Goal: Task Accomplishment & Management: Use online tool/utility

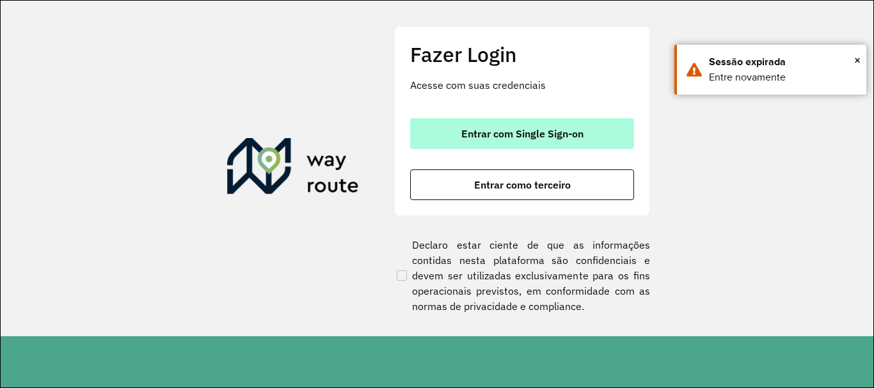
click at [500, 119] on button "Entrar com Single Sign-on" at bounding box center [522, 133] width 224 height 31
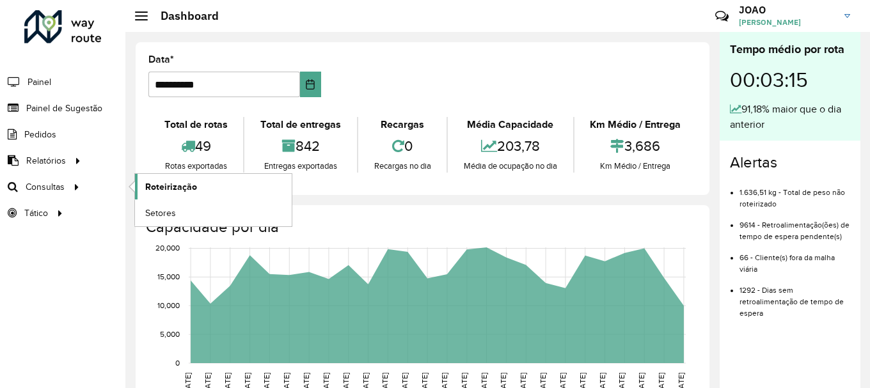
click at [171, 191] on span "Roteirização" at bounding box center [171, 186] width 52 height 13
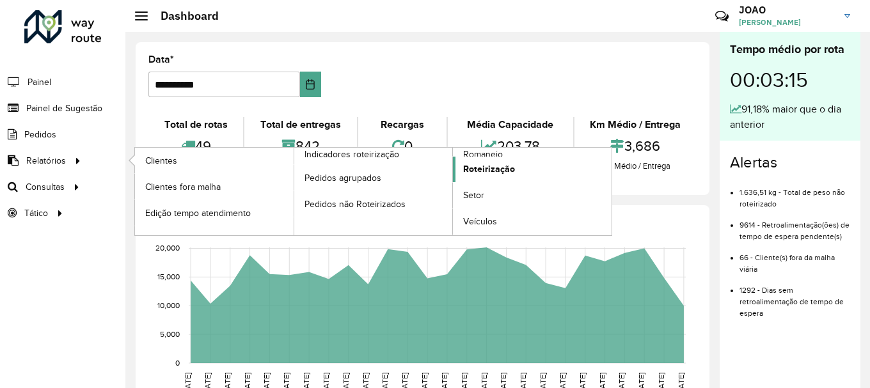
click at [470, 157] on link "Roteirização" at bounding box center [532, 170] width 159 height 26
click at [495, 150] on span "Romaneio" at bounding box center [484, 154] width 42 height 13
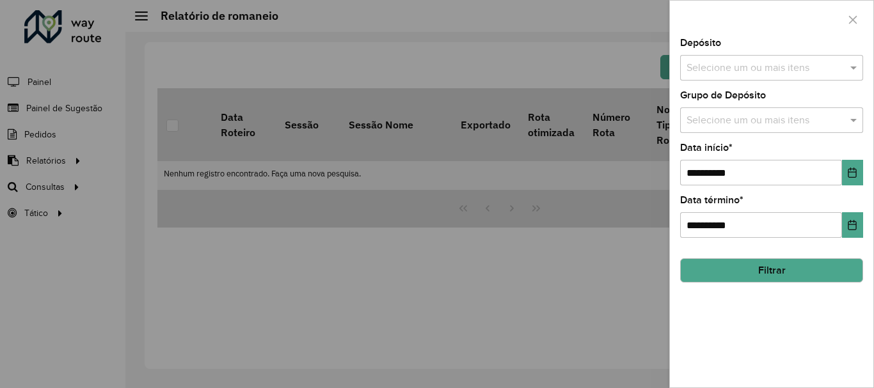
click at [776, 67] on input "text" at bounding box center [765, 68] width 164 height 15
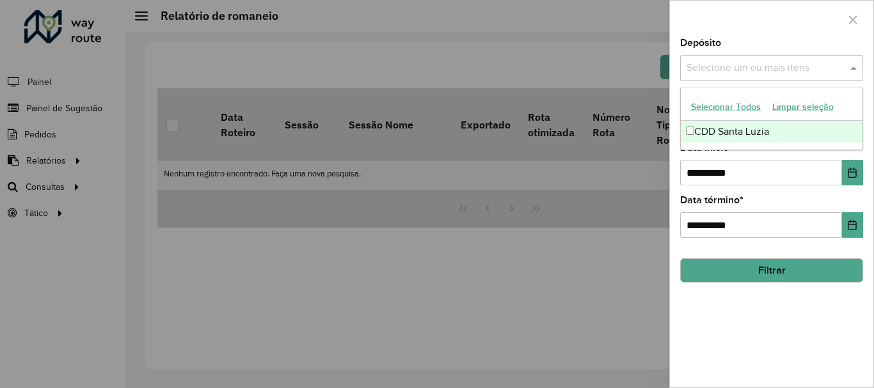
click at [702, 138] on div "CDD Santa Luzia" at bounding box center [772, 132] width 182 height 22
drag, startPoint x: 771, startPoint y: 322, endPoint x: 772, endPoint y: 281, distance: 40.3
click at [771, 321] on div "**********" at bounding box center [771, 212] width 203 height 349
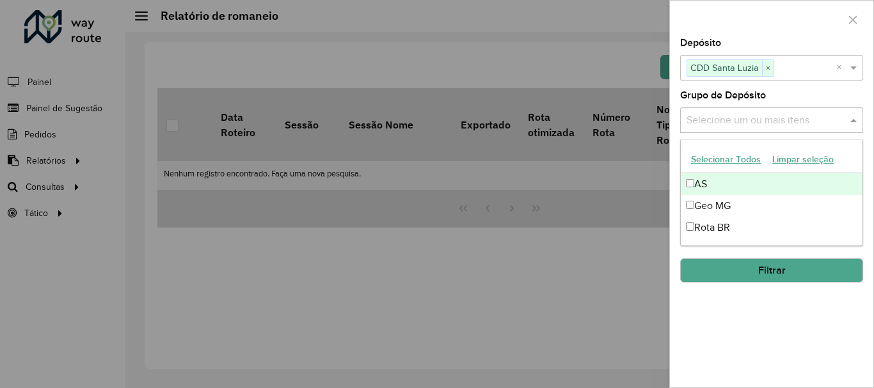
click at [742, 116] on input "text" at bounding box center [765, 120] width 164 height 15
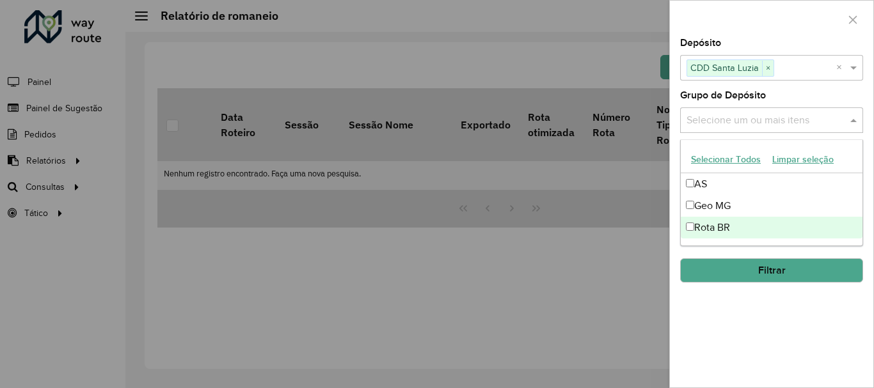
click at [741, 234] on div "Rota BR" at bounding box center [772, 228] width 182 height 22
click at [741, 233] on div "Rota BR" at bounding box center [772, 228] width 182 height 22
click at [722, 230] on div "Rota BR" at bounding box center [772, 228] width 182 height 22
click at [727, 324] on div "**********" at bounding box center [771, 212] width 203 height 349
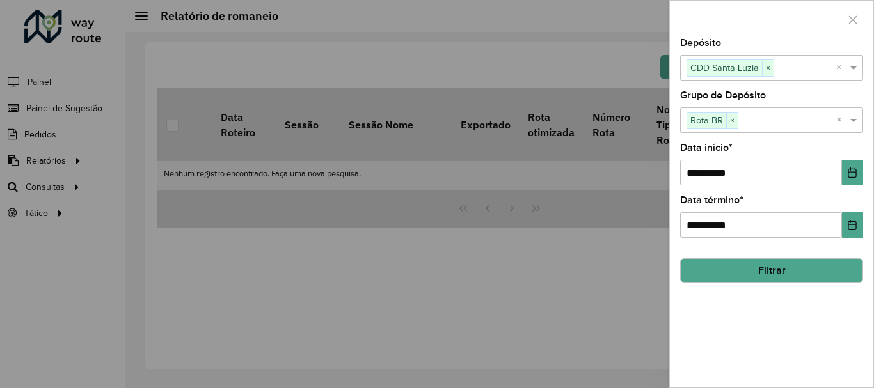
click at [753, 342] on div "**********" at bounding box center [771, 212] width 203 height 349
drag, startPoint x: 753, startPoint y: 342, endPoint x: 766, endPoint y: 318, distance: 27.2
click at [753, 341] on div "**********" at bounding box center [771, 212] width 203 height 349
click at [774, 274] on button "Filtrar" at bounding box center [771, 270] width 183 height 24
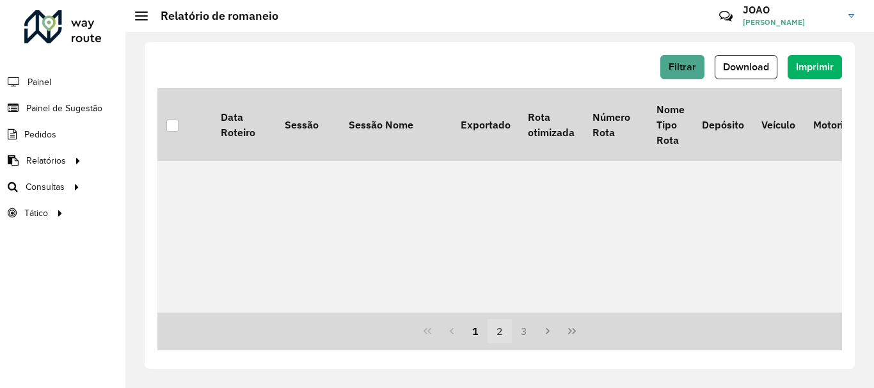
click at [492, 328] on button "2" at bounding box center [499, 331] width 24 height 24
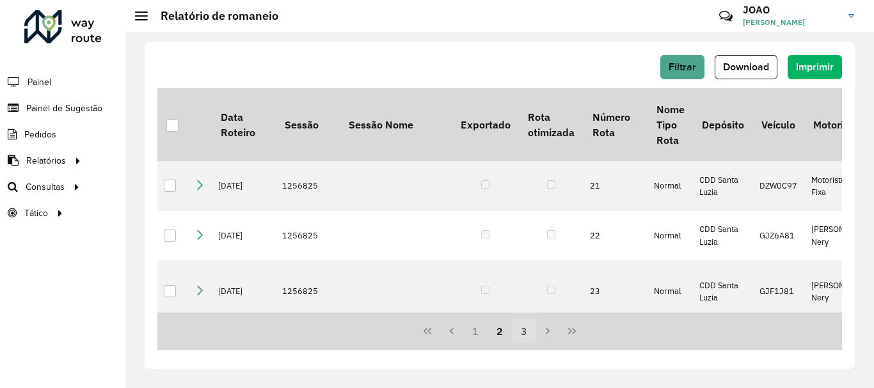
click at [525, 335] on button "3" at bounding box center [524, 331] width 24 height 24
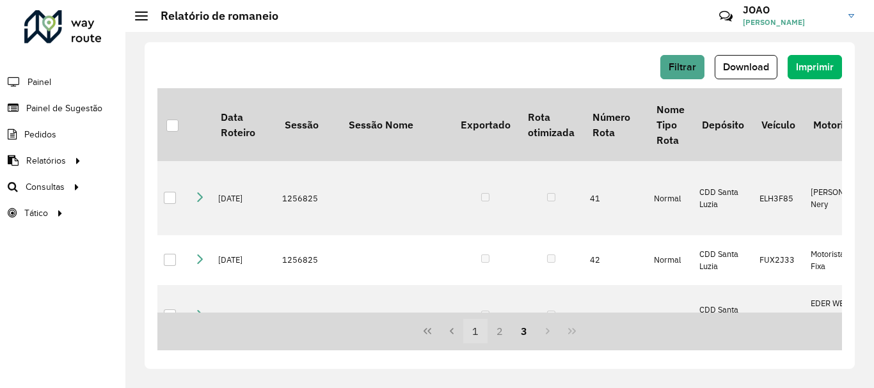
click at [477, 330] on button "1" at bounding box center [475, 331] width 24 height 24
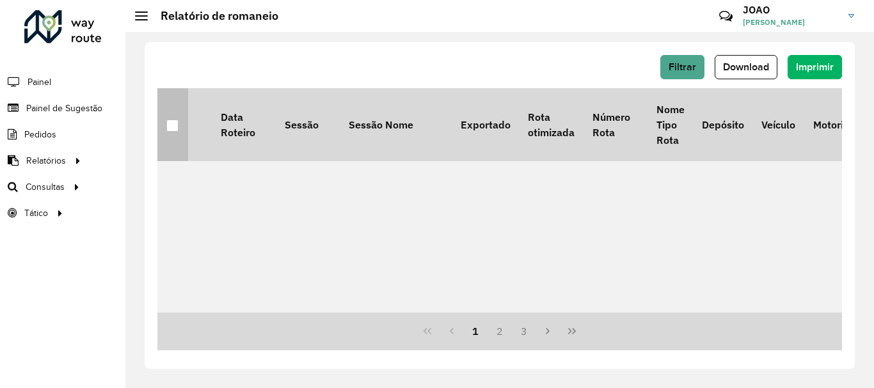
click at [174, 127] on div at bounding box center [172, 126] width 12 height 12
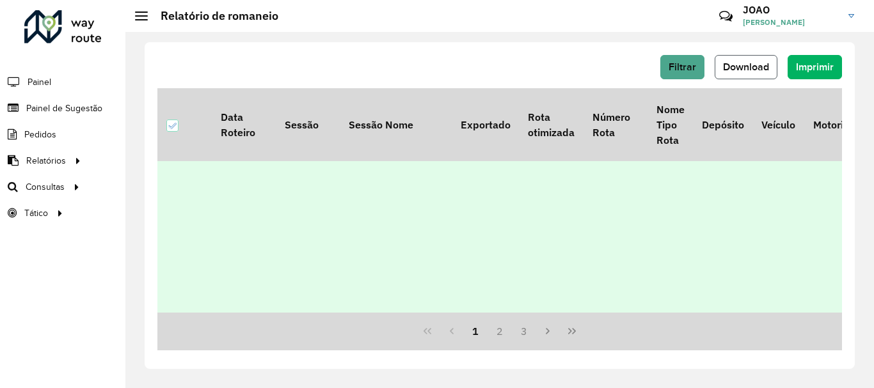
click at [746, 72] on button "Download" at bounding box center [745, 67] width 63 height 24
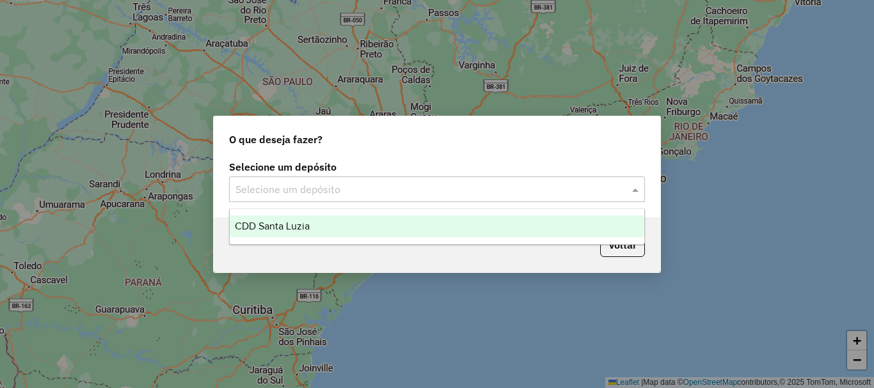
click at [575, 194] on input "text" at bounding box center [423, 189] width 377 height 15
click at [422, 228] on div "CDD Santa Luzia" at bounding box center [437, 227] width 414 height 22
click at [0, 0] on div "Aguarde..." at bounding box center [0, 0] width 0 height 0
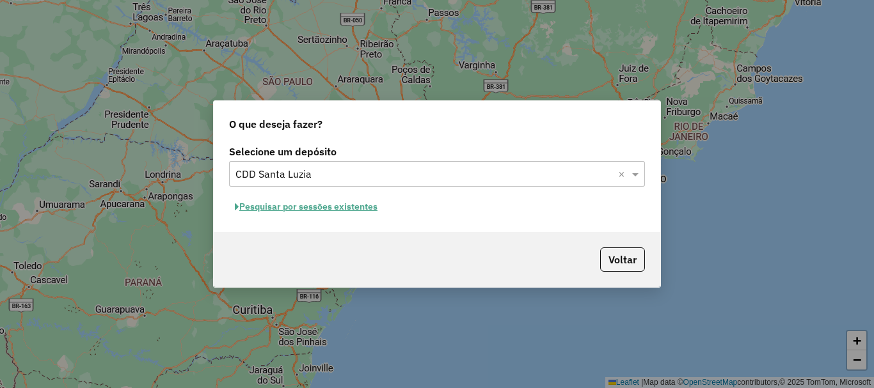
click at [333, 210] on button "Pesquisar por sessões existentes" at bounding box center [306, 207] width 154 height 20
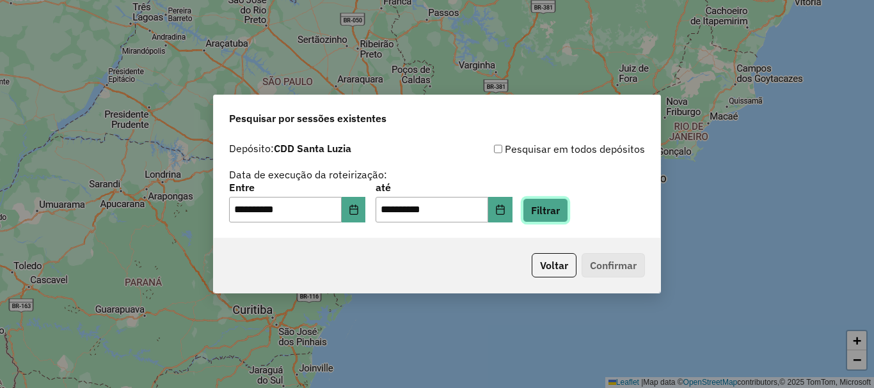
click at [553, 212] on button "Filtrar" at bounding box center [545, 210] width 45 height 24
click at [0, 0] on div "Aguarde..." at bounding box center [0, 0] width 0 height 0
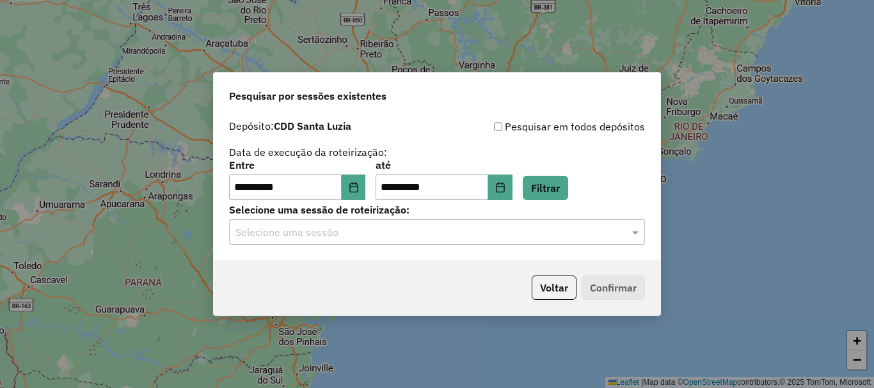
click at [365, 237] on input "text" at bounding box center [423, 232] width 377 height 15
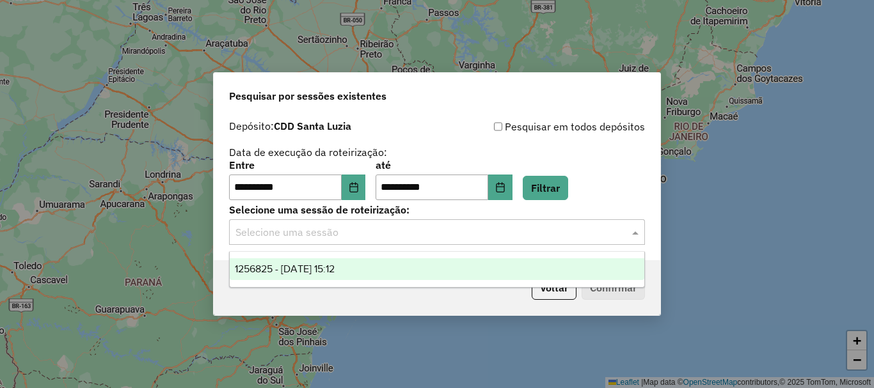
click at [386, 267] on div "1256825 - 01/09/2025 15:12" at bounding box center [437, 269] width 414 height 22
click at [386, 267] on div "Voltar Confirmar" at bounding box center [437, 287] width 446 height 55
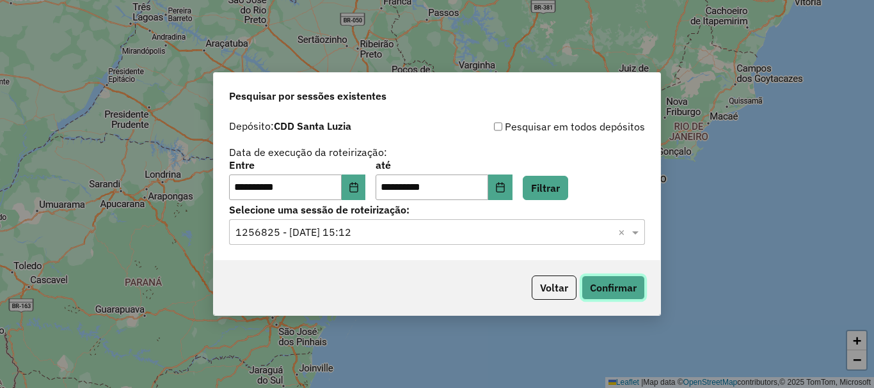
click at [592, 287] on button "Confirmar" at bounding box center [612, 288] width 63 height 24
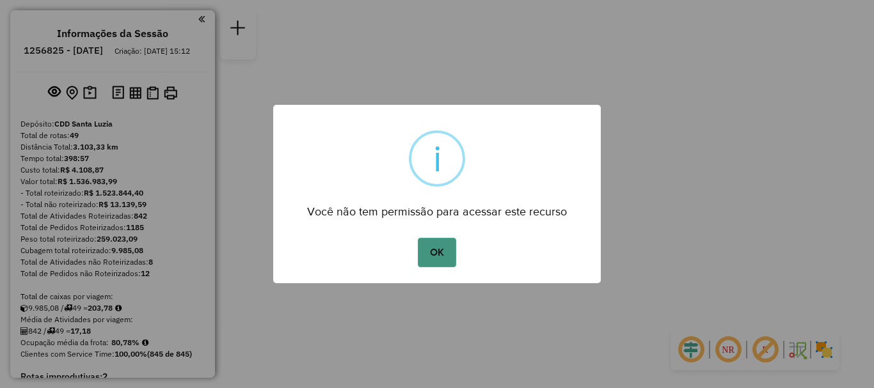
click at [445, 245] on button "OK" at bounding box center [437, 252] width 38 height 29
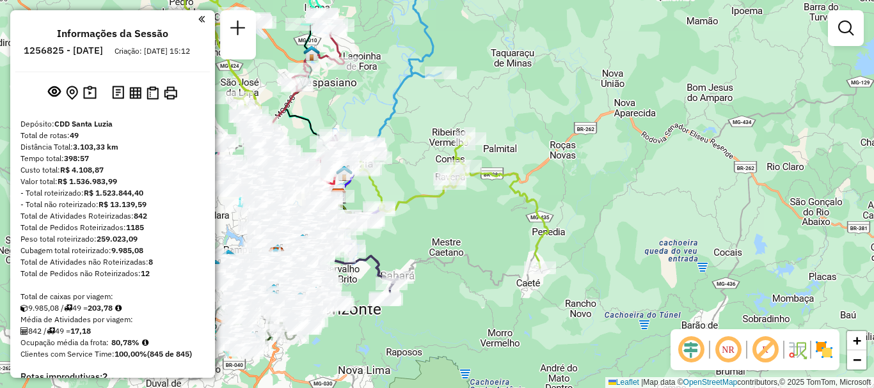
drag, startPoint x: 434, startPoint y: 203, endPoint x: 500, endPoint y: 216, distance: 67.9
click at [500, 216] on div "Janela de atendimento Grade de atendimento Capacidade Transportadoras Veículos …" at bounding box center [437, 194] width 874 height 388
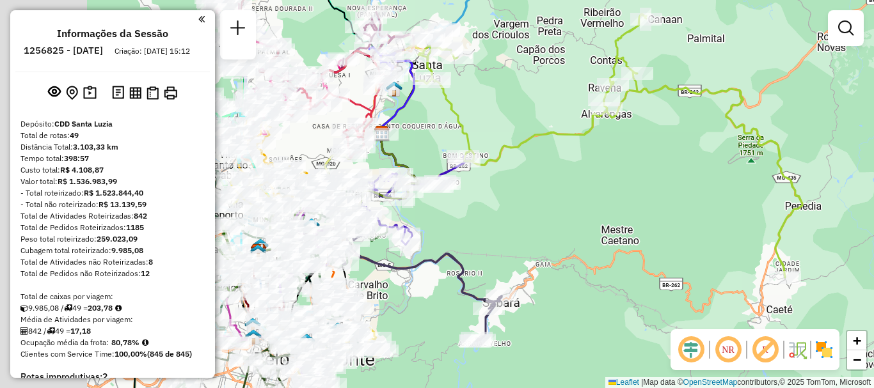
drag, startPoint x: 411, startPoint y: 209, endPoint x: 569, endPoint y: 198, distance: 159.0
click at [569, 198] on div "Janela de atendimento Grade de atendimento Capacidade Transportadoras Veículos …" at bounding box center [437, 194] width 874 height 388
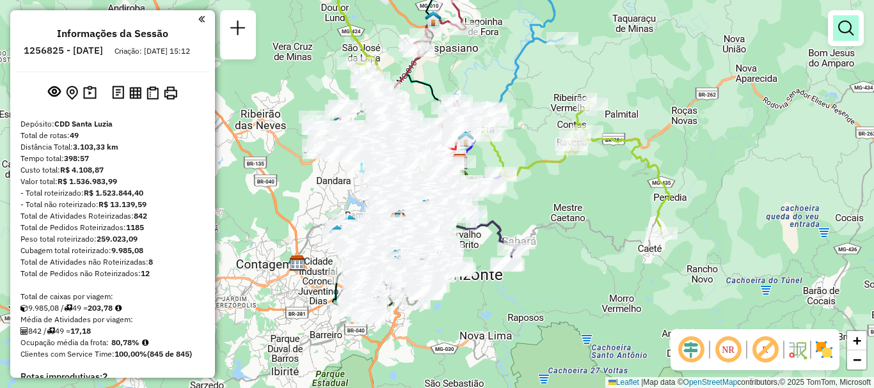
click at [840, 36] on link at bounding box center [846, 28] width 26 height 26
click at [0, 0] on link "Rotas" at bounding box center [0, 0] width 0 height 0
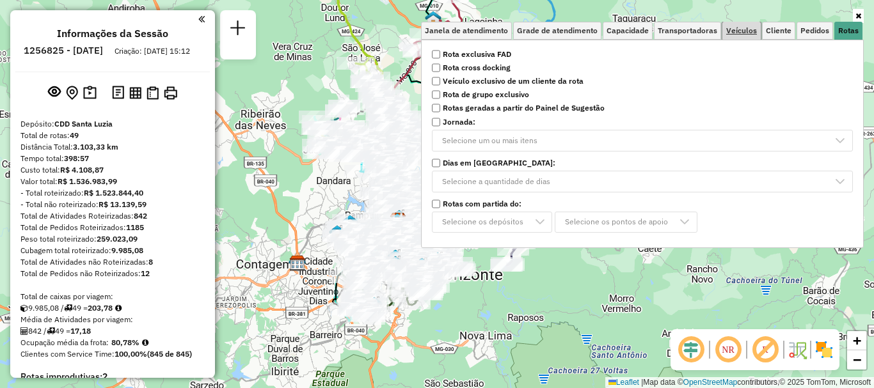
click at [744, 36] on link "Veículos" at bounding box center [741, 31] width 38 height 18
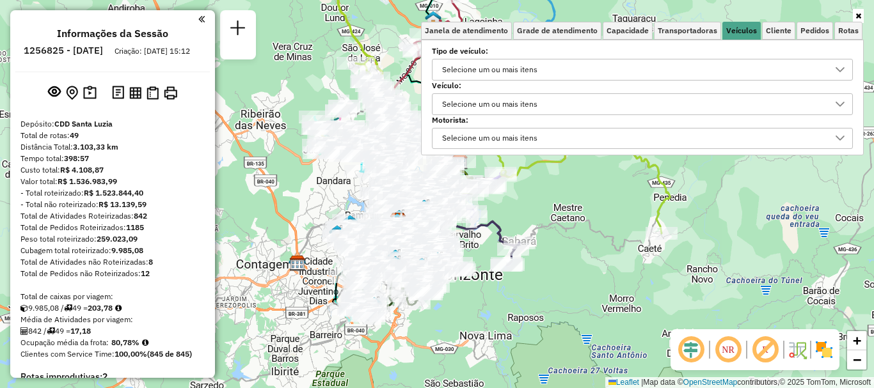
click at [485, 107] on div "Selecione um ou mais itens" at bounding box center [490, 104] width 104 height 20
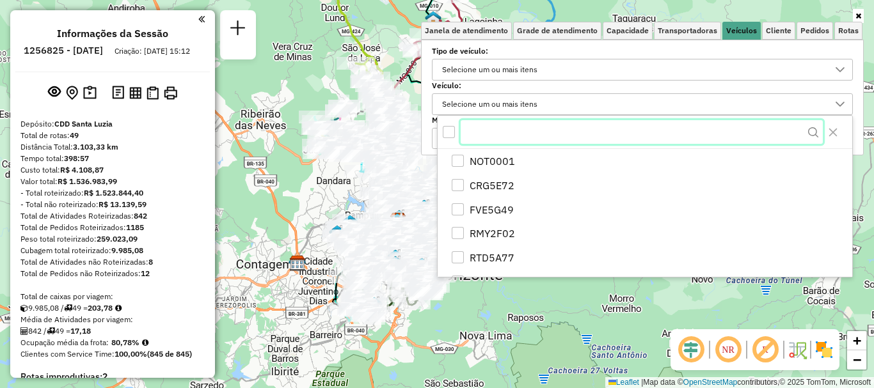
click at [499, 130] on input "text" at bounding box center [642, 132] width 362 height 24
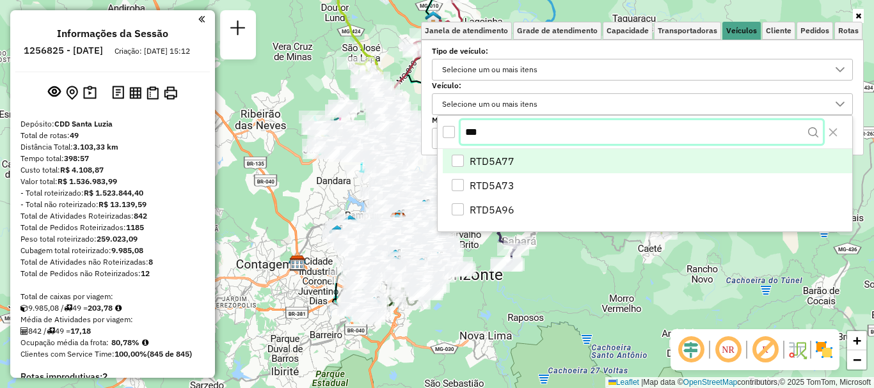
type input "***"
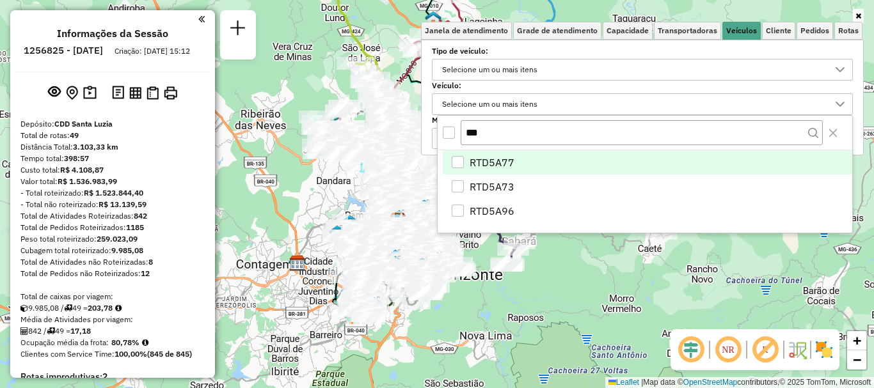
click at [536, 165] on li "RTD5A77" at bounding box center [647, 162] width 409 height 24
click at [487, 160] on span "RTD5A77" at bounding box center [492, 162] width 45 height 15
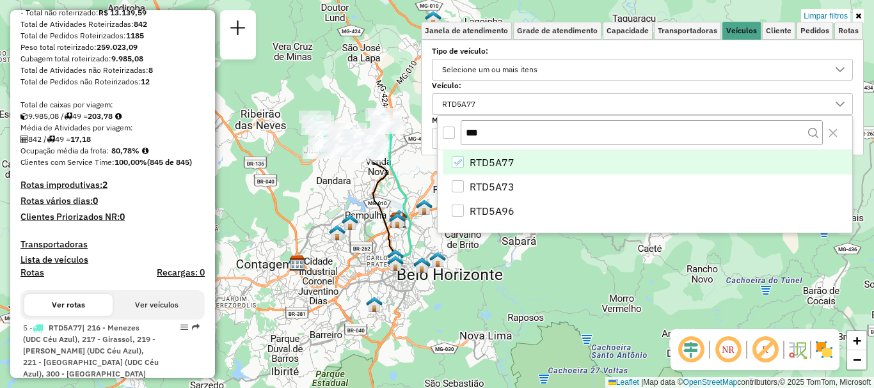
scroll to position [320, 0]
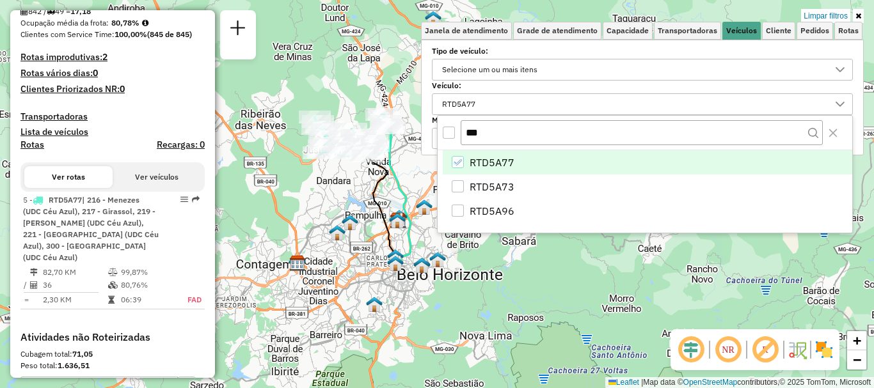
click at [858, 15] on icon at bounding box center [858, 16] width 6 height 8
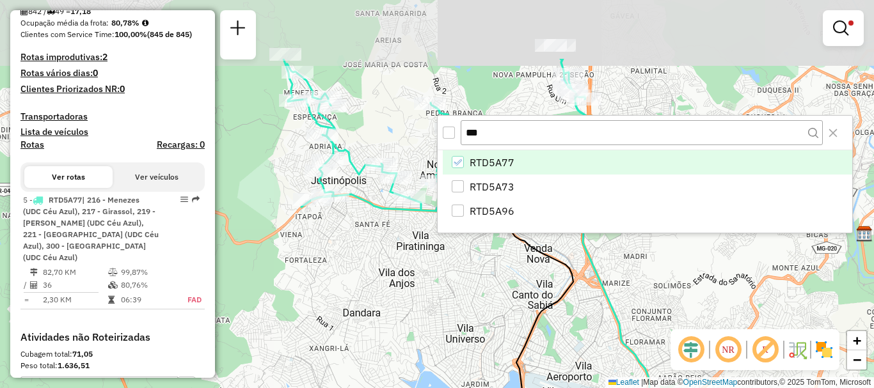
drag, startPoint x: 313, startPoint y: 146, endPoint x: 400, endPoint y: 244, distance: 130.9
click at [399, 246] on div "Limpar filtros Janela de atendimento Grade de atendimento Capacidade Transporta…" at bounding box center [437, 194] width 874 height 388
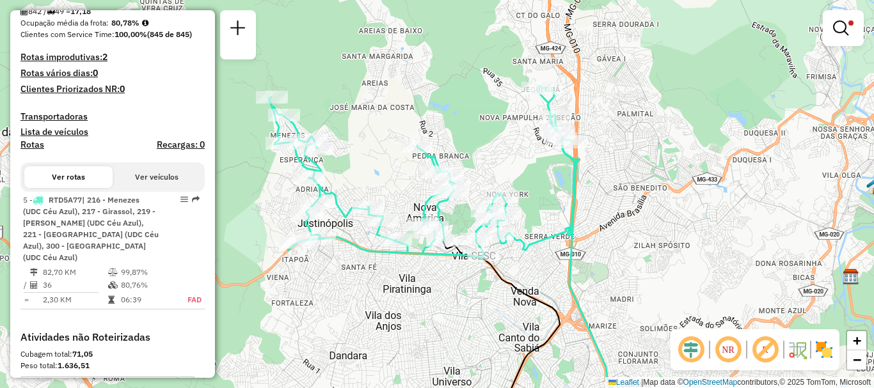
drag, startPoint x: 445, startPoint y: 251, endPoint x: 441, endPoint y: 274, distance: 23.5
click at [427, 290] on div "Limpar filtros Janela de atendimento Grade de atendimento Capacidade Transporta…" at bounding box center [437, 194] width 874 height 388
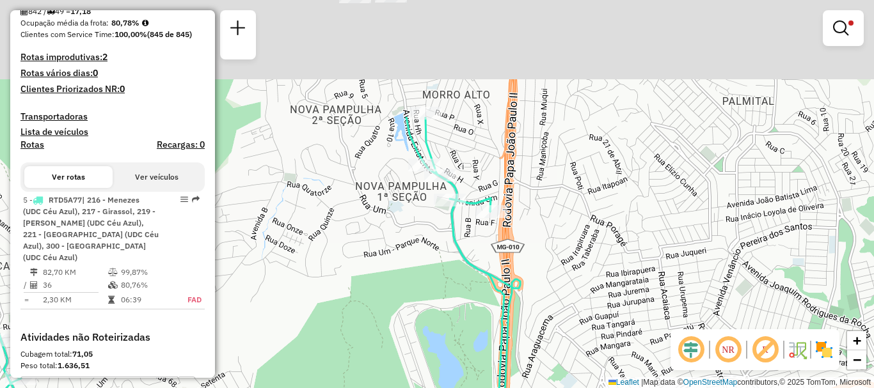
drag, startPoint x: 402, startPoint y: 100, endPoint x: 447, endPoint y: 265, distance: 170.4
click at [447, 264] on div "Limpar filtros Janela de atendimento Grade de atendimento Capacidade Transporta…" at bounding box center [437, 194] width 874 height 388
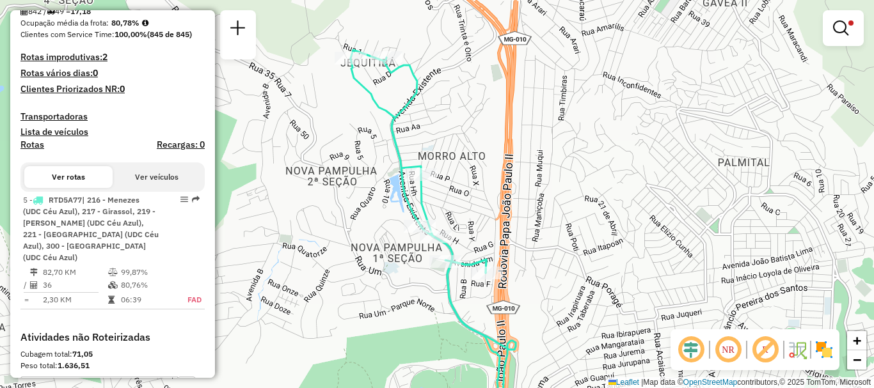
drag, startPoint x: 477, startPoint y: 114, endPoint x: 468, endPoint y: 158, distance: 45.0
click at [468, 158] on div "Limpar filtros Janela de atendimento Grade de atendimento Capacidade Transporta…" at bounding box center [437, 194] width 874 height 388
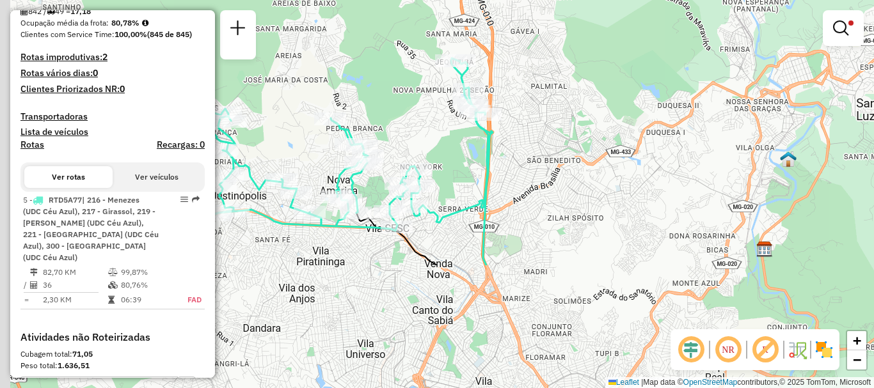
drag, startPoint x: 399, startPoint y: 301, endPoint x: 459, endPoint y: 140, distance: 172.0
click at [459, 140] on div "Limpar filtros Janela de atendimento Grade de atendimento Capacidade Transporta…" at bounding box center [437, 194] width 874 height 388
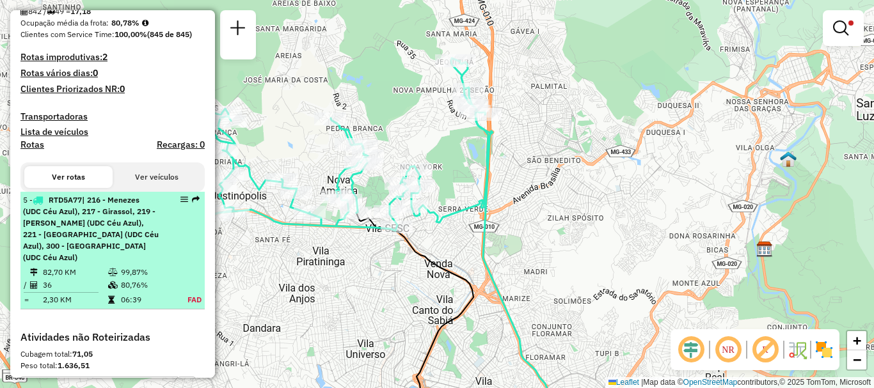
click at [106, 242] on span "| 216 - Menezes (UDC Céu Azul), 217 - Girassol, 219 - [PERSON_NAME] (UDC Céu Az…" at bounding box center [91, 228] width 136 height 67
select select "**********"
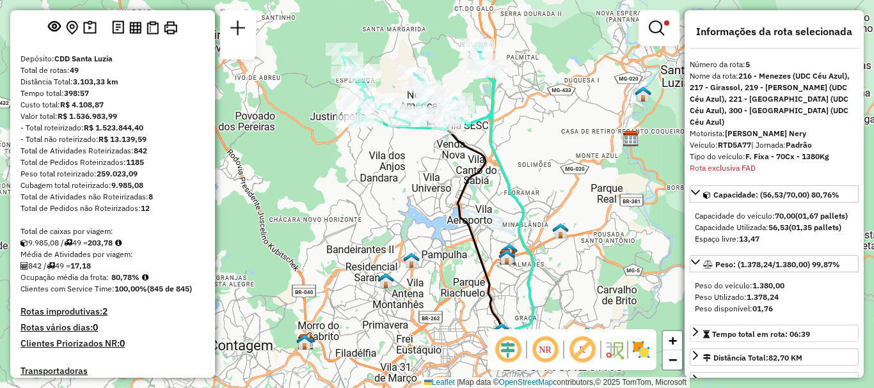
scroll to position [64, 0]
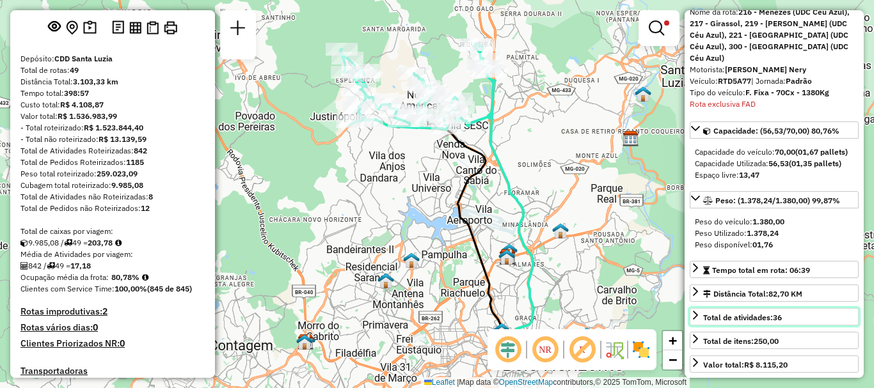
click at [769, 314] on span "Total de atividades: 36" at bounding box center [742, 318] width 79 height 10
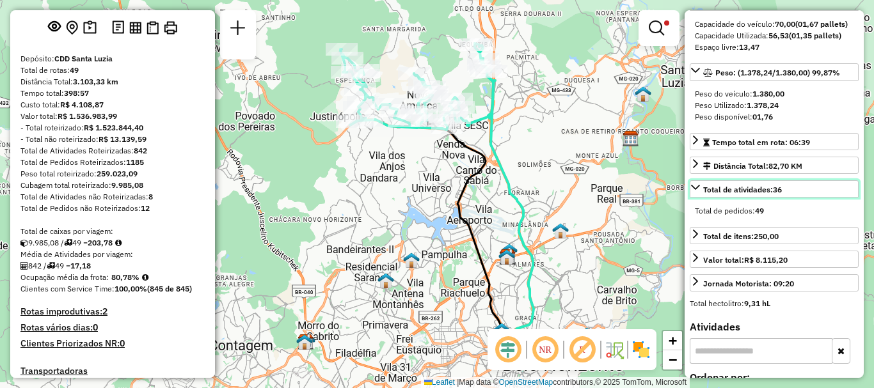
click at [761, 190] on span "Total de atividades: 36" at bounding box center [742, 190] width 79 height 10
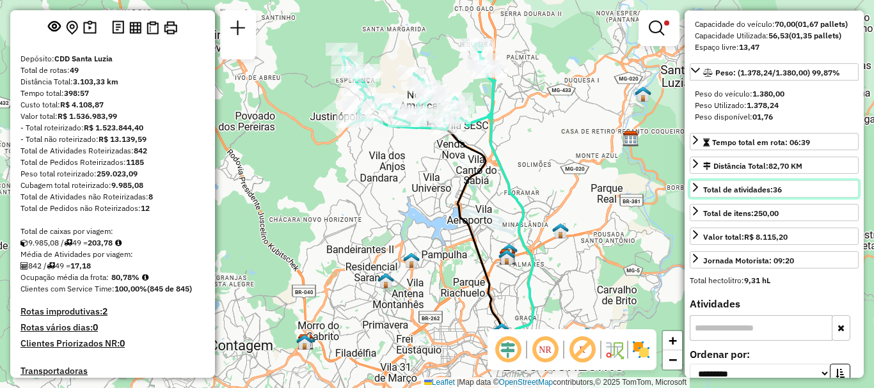
click at [761, 190] on span "Total de atividades: 36" at bounding box center [742, 190] width 79 height 10
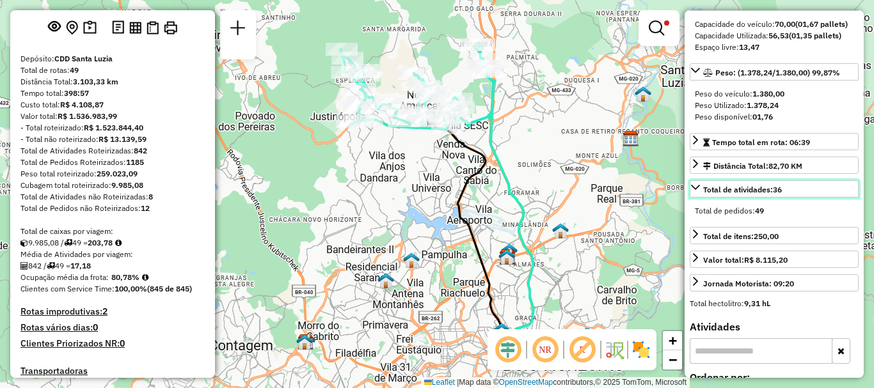
click at [761, 190] on span "Total de atividades: 36" at bounding box center [742, 190] width 79 height 10
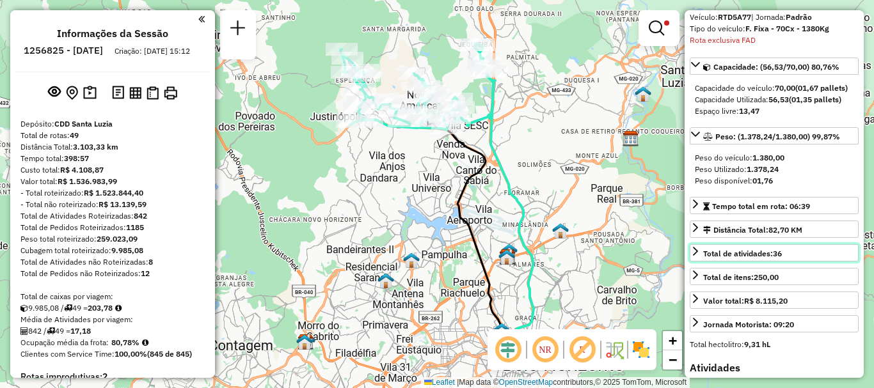
scroll to position [0, 0]
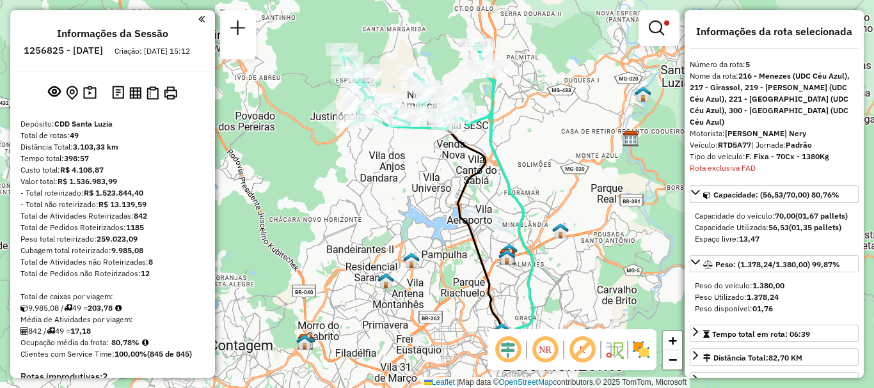
drag, startPoint x: 757, startPoint y: 156, endPoint x: 710, endPoint y: 160, distance: 46.9
click at [704, 162] on div "Rota exclusiva FAD" at bounding box center [774, 168] width 169 height 12
click at [753, 162] on div "Rota exclusiva FAD" at bounding box center [774, 168] width 169 height 12
drag, startPoint x: 753, startPoint y: 159, endPoint x: 732, endPoint y: 158, distance: 20.5
click at [748, 162] on div "Rota exclusiva FAD" at bounding box center [774, 168] width 169 height 12
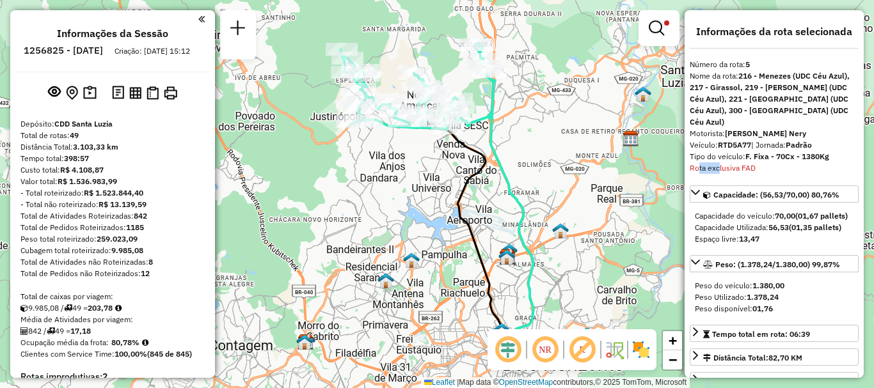
drag, startPoint x: 704, startPoint y: 157, endPoint x: 693, endPoint y: 156, distance: 10.3
click at [693, 162] on div "Rota exclusiva FAD" at bounding box center [774, 168] width 169 height 12
click at [749, 162] on div "Rota exclusiva FAD" at bounding box center [774, 168] width 169 height 12
click at [755, 162] on div "Rota exclusiva FAD" at bounding box center [774, 168] width 169 height 12
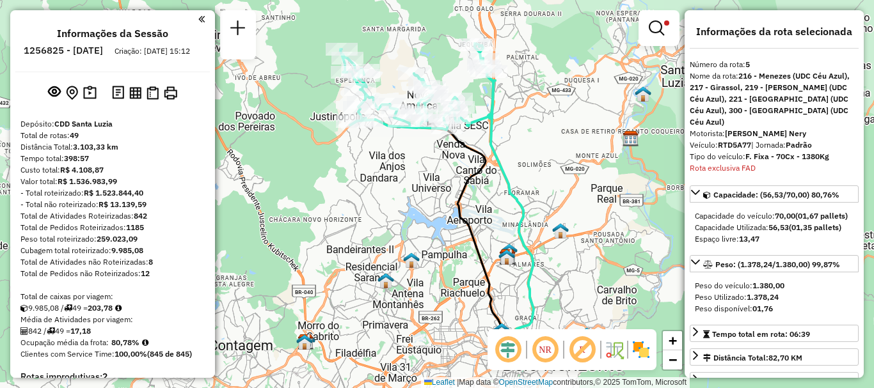
click at [755, 162] on div "Rota exclusiva FAD" at bounding box center [774, 168] width 169 height 12
drag, startPoint x: 745, startPoint y: 157, endPoint x: 720, endPoint y: 155, distance: 25.1
click at [720, 162] on div "Rota exclusiva FAD" at bounding box center [774, 168] width 169 height 12
click at [764, 162] on div "Rota exclusiva FAD" at bounding box center [774, 168] width 169 height 12
drag, startPoint x: 756, startPoint y: 157, endPoint x: 748, endPoint y: 157, distance: 8.3
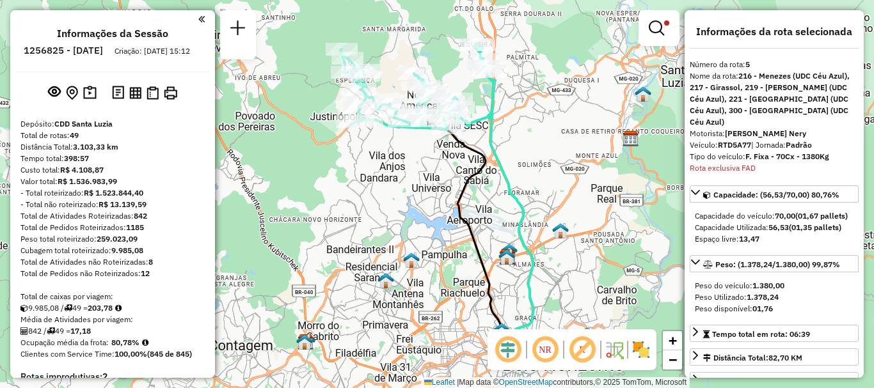
click at [750, 162] on div "Rota exclusiva FAD" at bounding box center [774, 168] width 169 height 12
click at [712, 162] on div "Rota exclusiva FAD" at bounding box center [774, 168] width 169 height 12
click at [750, 162] on div "Rota exclusiva FAD" at bounding box center [774, 168] width 169 height 12
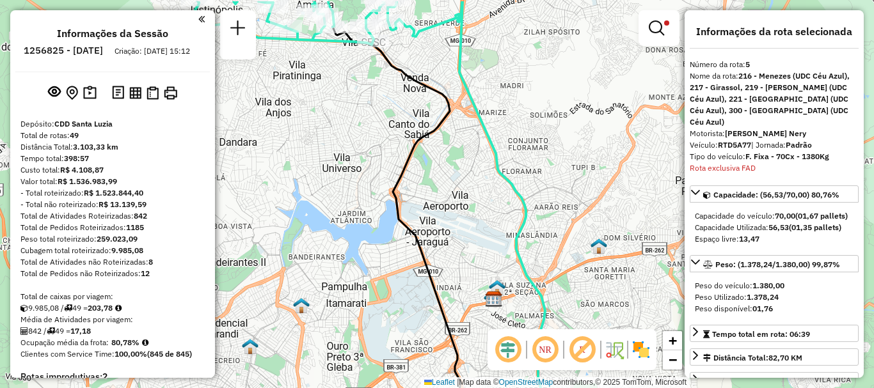
drag, startPoint x: 468, startPoint y: 119, endPoint x: 519, endPoint y: 197, distance: 93.0
click at [504, 176] on icon at bounding box center [502, 234] width 86 height 466
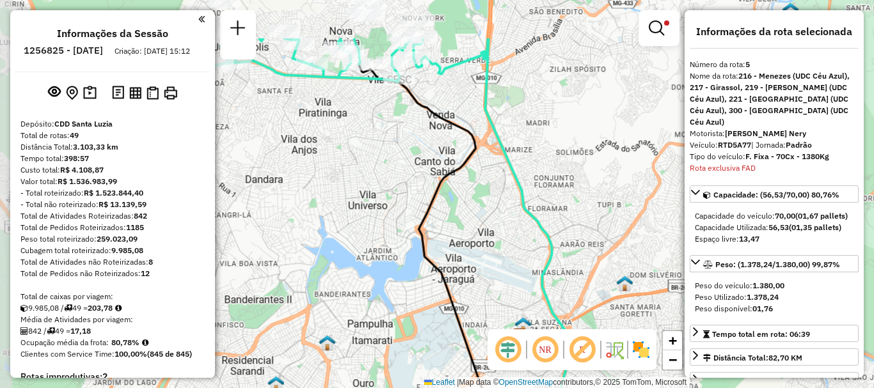
click at [571, 277] on div "Limpar filtros Janela de atendimento Grade de atendimento Capacidade Transporta…" at bounding box center [437, 194] width 874 height 388
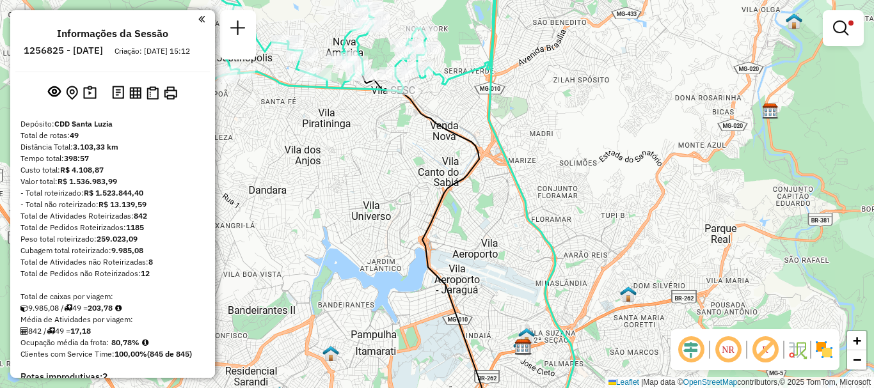
drag, startPoint x: 461, startPoint y: 116, endPoint x: 514, endPoint y: 207, distance: 106.1
click at [471, 136] on div "Limpar filtros Janela de atendimento Grade de atendimento Capacidade Transporta…" at bounding box center [437, 194] width 874 height 388
drag, startPoint x: 514, startPoint y: 207, endPoint x: 524, endPoint y: 222, distance: 17.6
click at [490, 219] on icon at bounding box center [426, 256] width 128 height 362
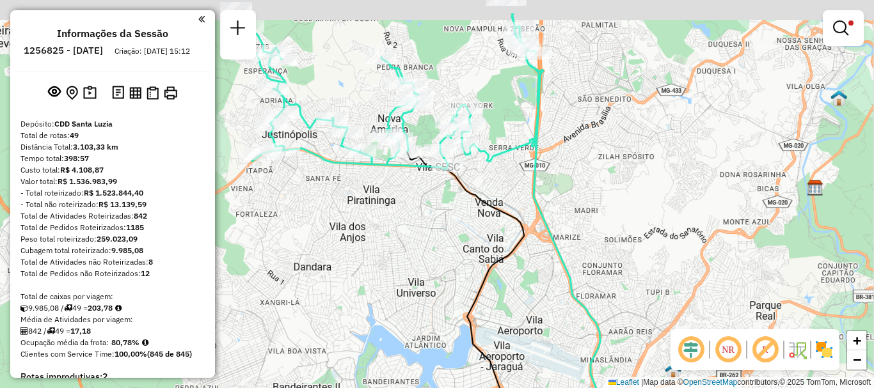
click at [525, 223] on icon at bounding box center [469, 315] width 124 height 327
select select "**********"
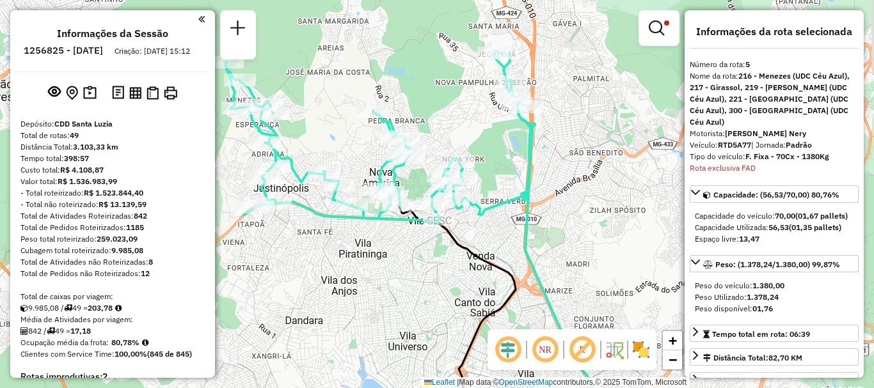
drag, startPoint x: 509, startPoint y: 148, endPoint x: 517, endPoint y: 141, distance: 11.4
click at [500, 195] on icon at bounding box center [377, 137] width 305 height 173
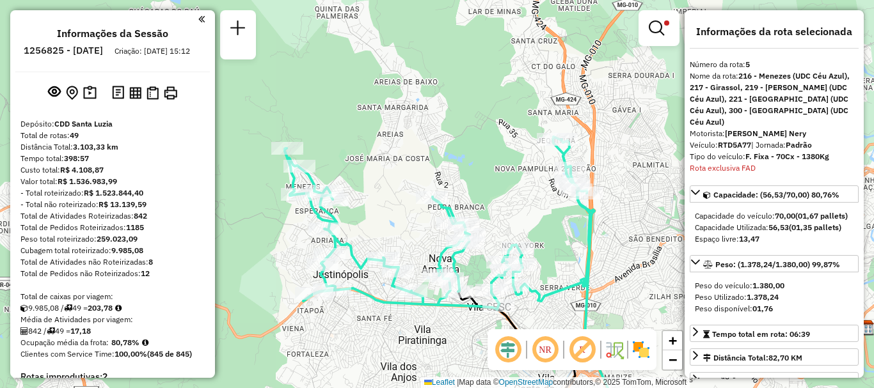
drag, startPoint x: 503, startPoint y: 167, endPoint x: 564, endPoint y: 255, distance: 106.3
click at [564, 258] on div "Limpar filtros Janela de atendimento Grade de atendimento Capacidade Transporta…" at bounding box center [437, 194] width 874 height 388
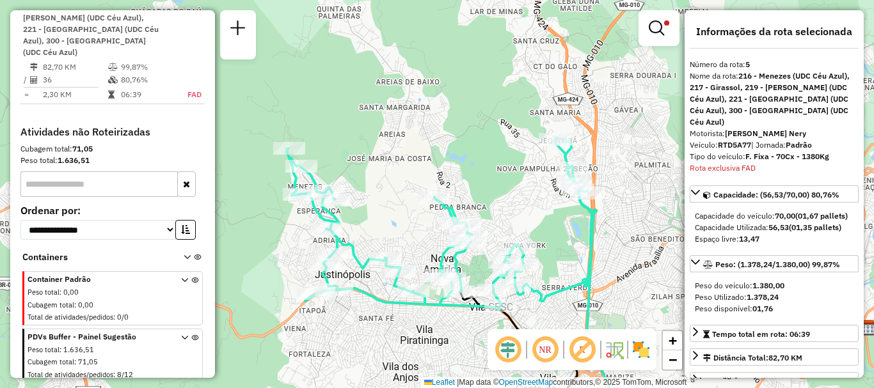
scroll to position [489, 0]
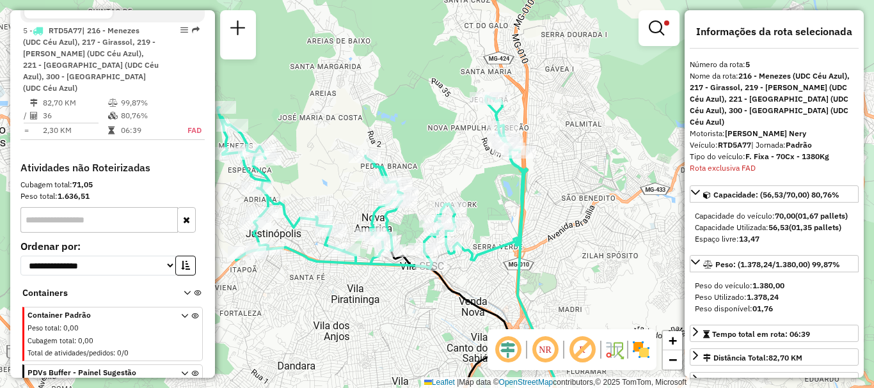
drag, startPoint x: 528, startPoint y: 210, endPoint x: 457, endPoint y: 168, distance: 81.7
click at [457, 168] on div "Limpar filtros Janela de atendimento Grade de atendimento Capacidade Transporta…" at bounding box center [437, 194] width 874 height 388
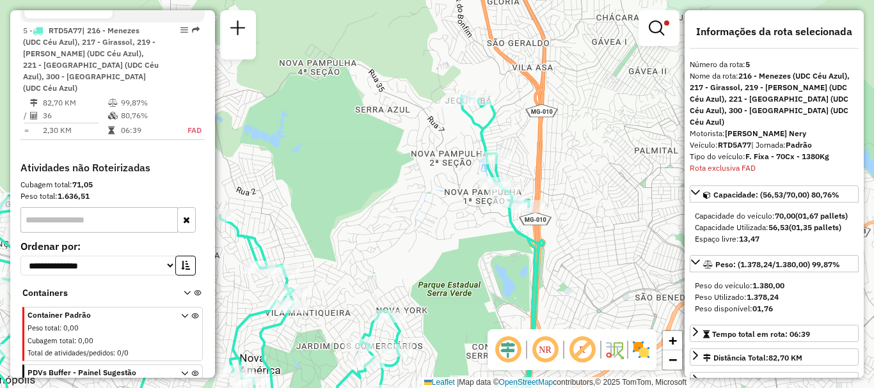
drag, startPoint x: 507, startPoint y: 118, endPoint x: 528, endPoint y: 279, distance: 161.9
click at [528, 251] on icon at bounding box center [234, 267] width 603 height 344
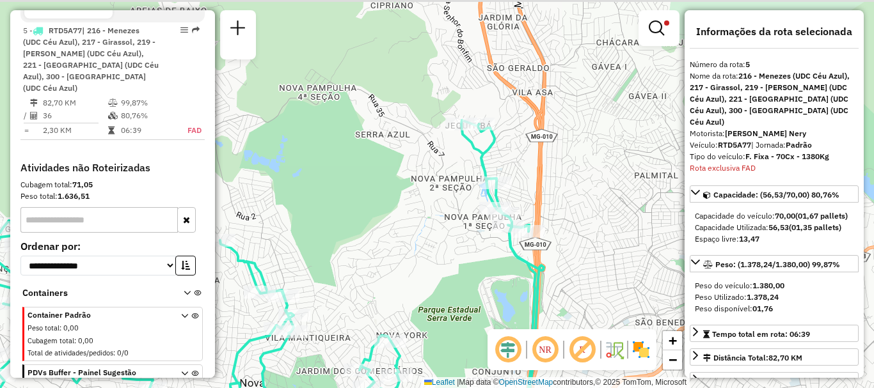
click at [528, 295] on icon at bounding box center [234, 292] width 603 height 344
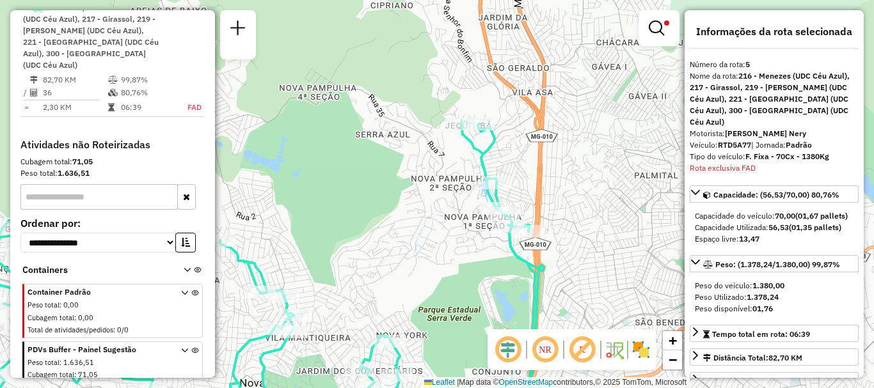
scroll to position [513, 0]
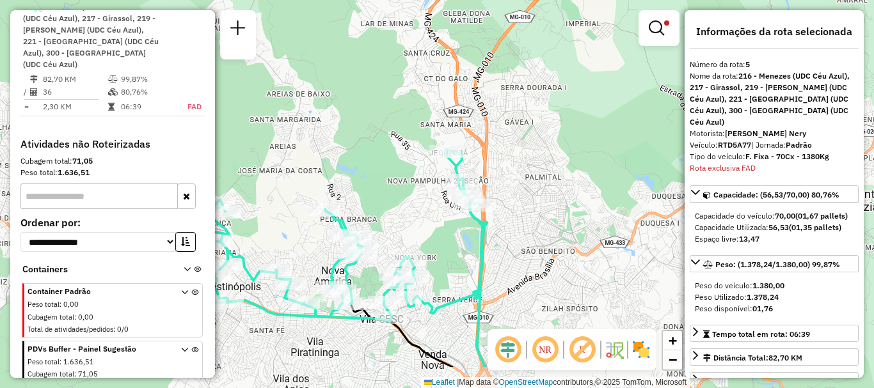
drag, startPoint x: 450, startPoint y: 276, endPoint x: 441, endPoint y: 217, distance: 60.3
click at [441, 217] on div "Limpar filtros Janela de atendimento Grade de atendimento Capacidade Transporta…" at bounding box center [437, 194] width 874 height 388
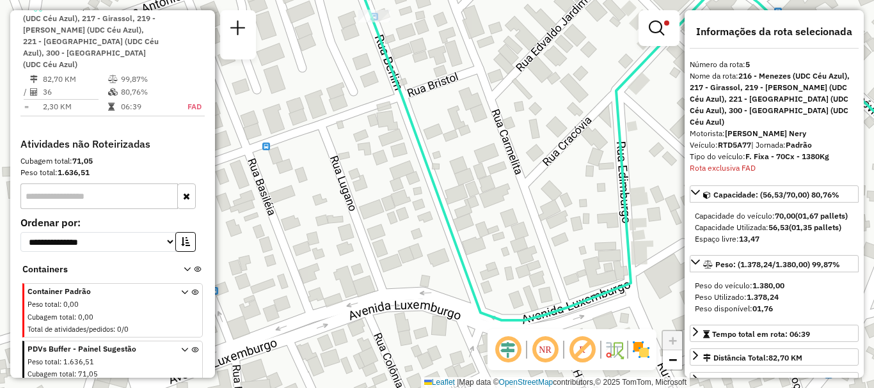
drag, startPoint x: 420, startPoint y: 138, endPoint x: 411, endPoint y: 166, distance: 28.9
click at [412, 162] on icon at bounding box center [657, 144] width 606 height 352
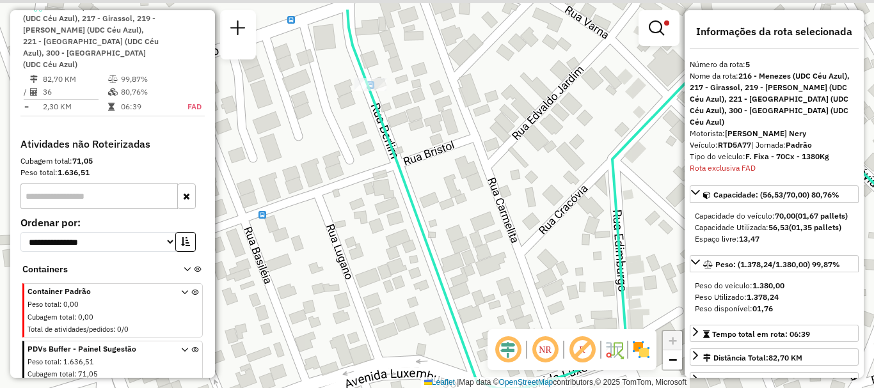
drag, startPoint x: 413, startPoint y: 219, endPoint x: 424, endPoint y: 292, distance: 73.7
click at [422, 283] on icon at bounding box center [656, 199] width 618 height 379
drag, startPoint x: 424, startPoint y: 292, endPoint x: 431, endPoint y: 322, distance: 30.9
click at [429, 313] on icon at bounding box center [656, 199] width 618 height 379
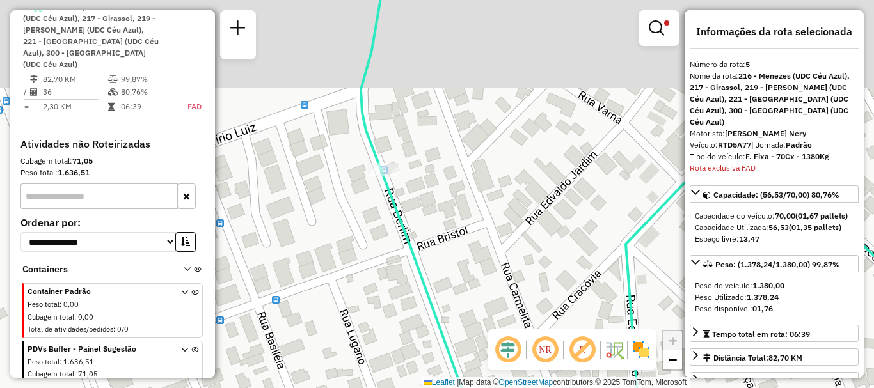
click at [432, 329] on icon at bounding box center [662, 201] width 603 height 466
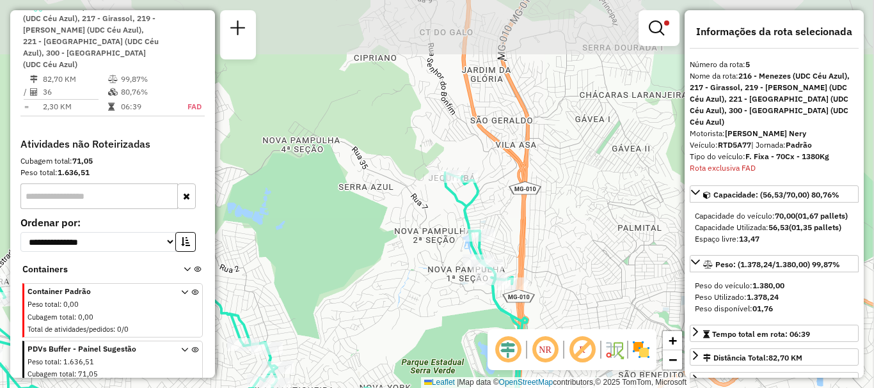
drag, startPoint x: 573, startPoint y: 128, endPoint x: 477, endPoint y: 319, distance: 213.7
click at [477, 319] on div "Limpar filtros Janela de atendimento Grade de atendimento Capacidade Transporta…" at bounding box center [437, 194] width 874 height 388
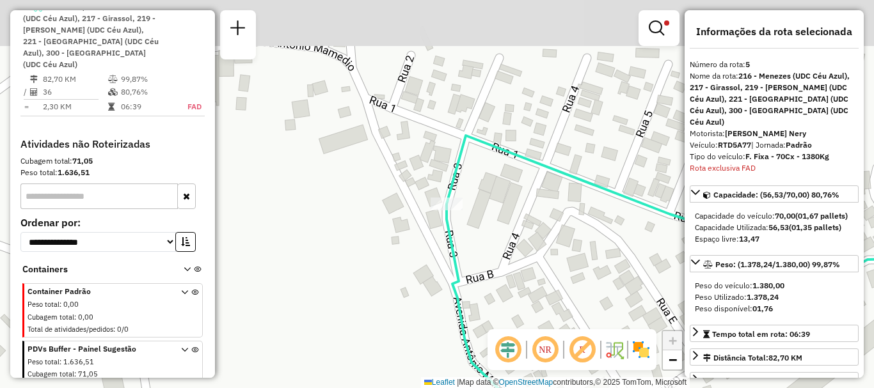
drag, startPoint x: 445, startPoint y: 79, endPoint x: 473, endPoint y: 243, distance: 166.0
click at [473, 254] on div "Limpar filtros Janela de atendimento Grade de atendimento Capacidade Transporta…" at bounding box center [437, 194] width 874 height 388
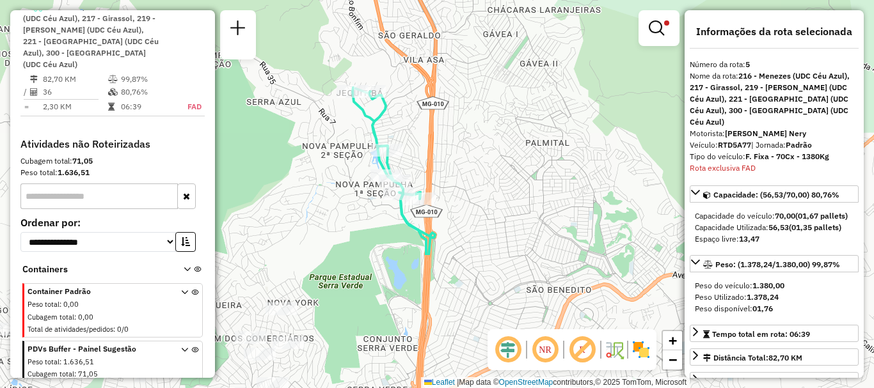
drag, startPoint x: 586, startPoint y: 240, endPoint x: 475, endPoint y: 47, distance: 222.1
click at [475, 47] on div "Limpar filtros Janela de atendimento Grade de atendimento Capacidade Transporta…" at bounding box center [437, 194] width 874 height 388
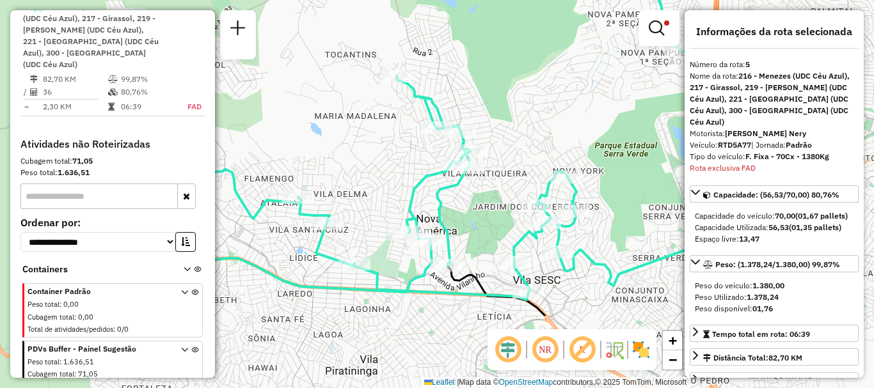
drag, startPoint x: 323, startPoint y: 274, endPoint x: 581, endPoint y: 163, distance: 280.5
click at [581, 163] on div "Limpar filtros Janela de atendimento Grade de atendimento Capacidade Transporta…" at bounding box center [437, 194] width 874 height 388
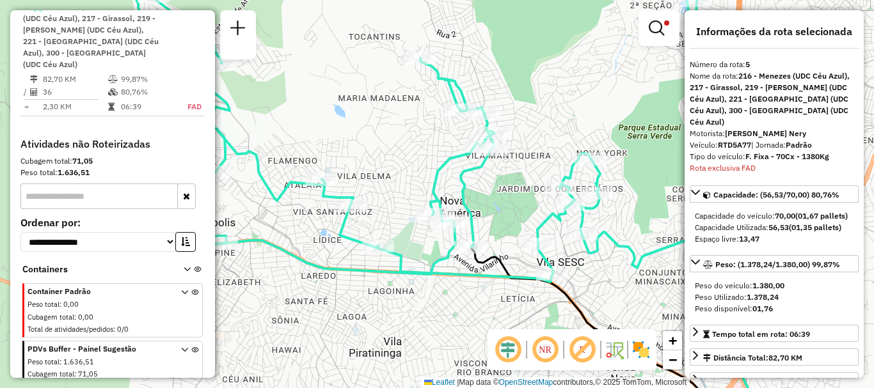
drag, startPoint x: 477, startPoint y: 122, endPoint x: 521, endPoint y: 98, distance: 49.5
click at [521, 98] on div "Limpar filtros Janela de atendimento Grade de atendimento Capacidade Transporta…" at bounding box center [437, 194] width 874 height 388
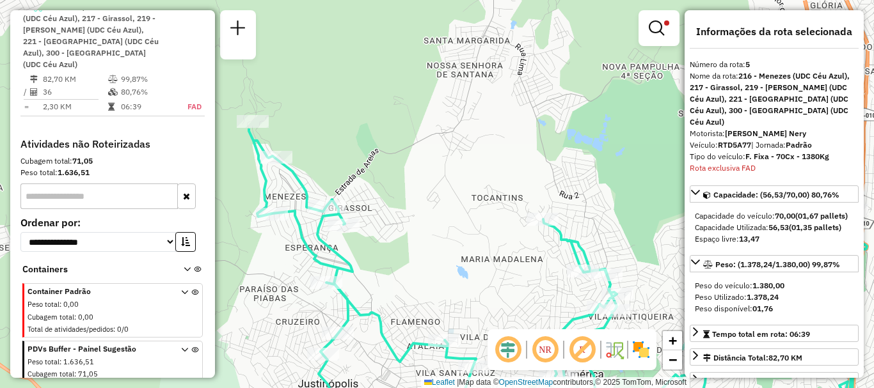
drag, startPoint x: 509, startPoint y: 53, endPoint x: 591, endPoint y: 141, distance: 120.8
click at [610, 216] on div "Limpar filtros Janela de atendimento Grade de atendimento Capacidade Transporta…" at bounding box center [437, 194] width 874 height 388
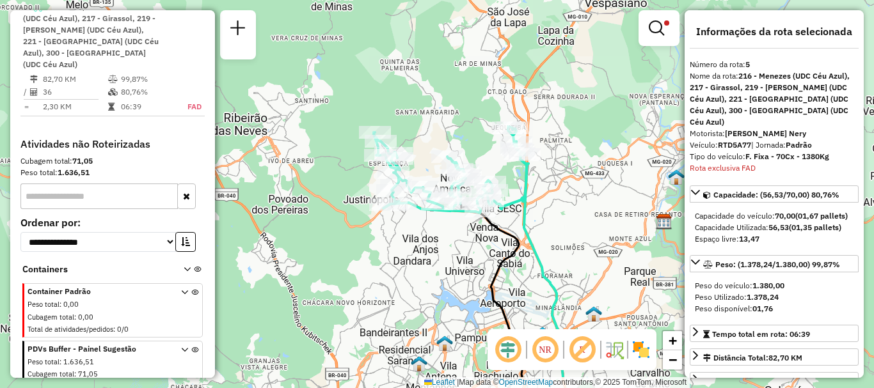
drag, startPoint x: 635, startPoint y: 267, endPoint x: 548, endPoint y: 217, distance: 100.0
click at [548, 217] on div "Limpar filtros Janela de atendimento Grade de atendimento Capacidade Transporta…" at bounding box center [437, 194] width 874 height 388
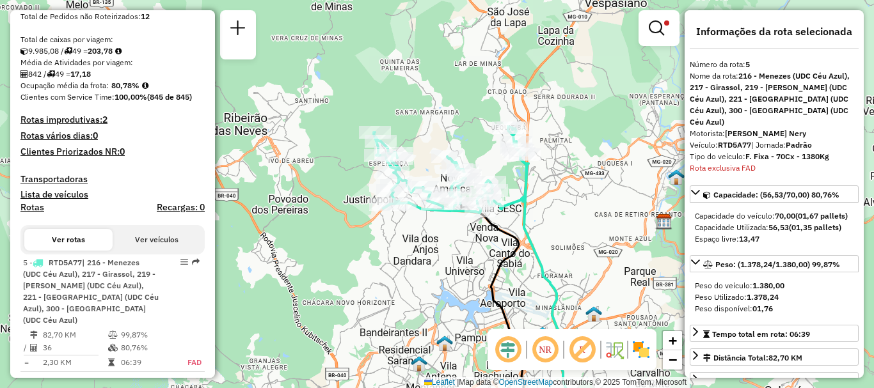
scroll to position [129, 0]
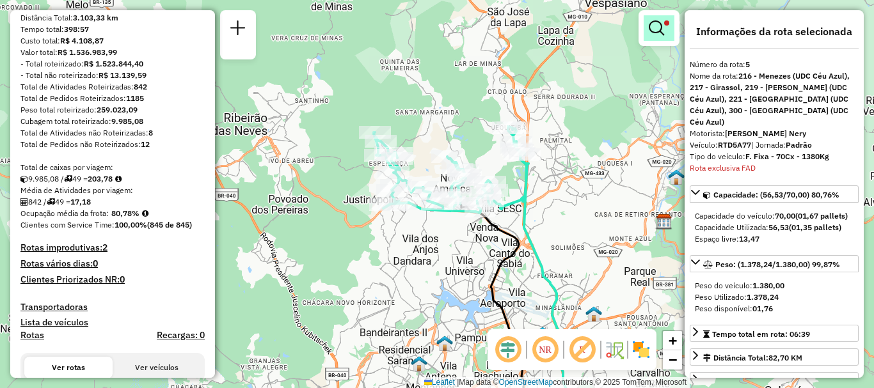
click at [654, 30] on em at bounding box center [656, 27] width 15 height 15
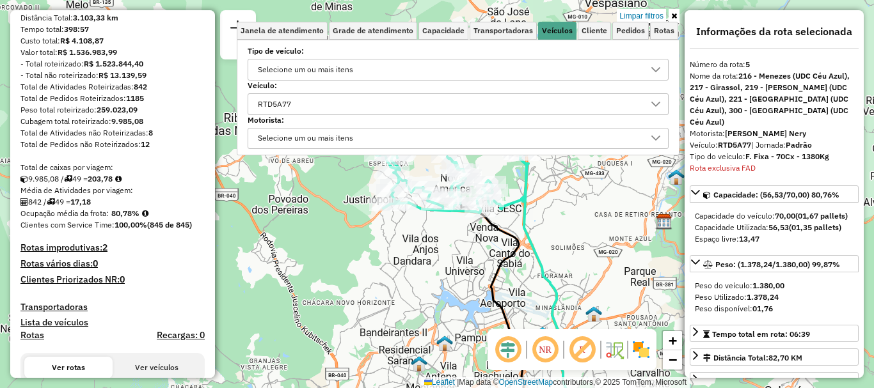
click at [296, 107] on div "RTD5A77" at bounding box center [274, 104] width 42 height 20
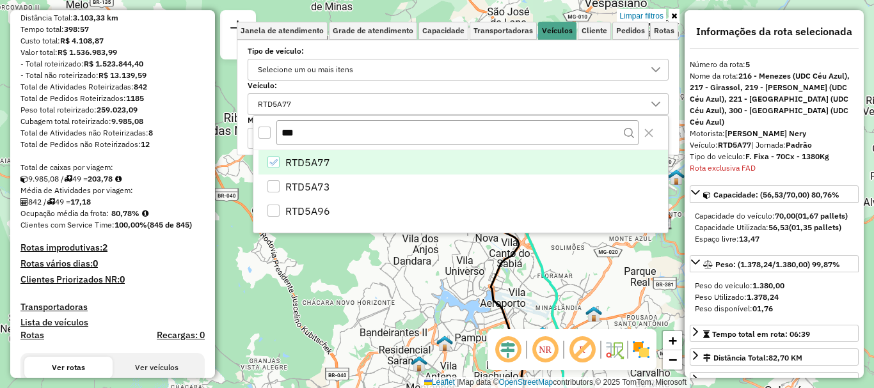
click at [269, 157] on div "RTD5A77" at bounding box center [273, 162] width 12 height 12
click at [268, 157] on div "RTD5A77" at bounding box center [273, 162] width 12 height 12
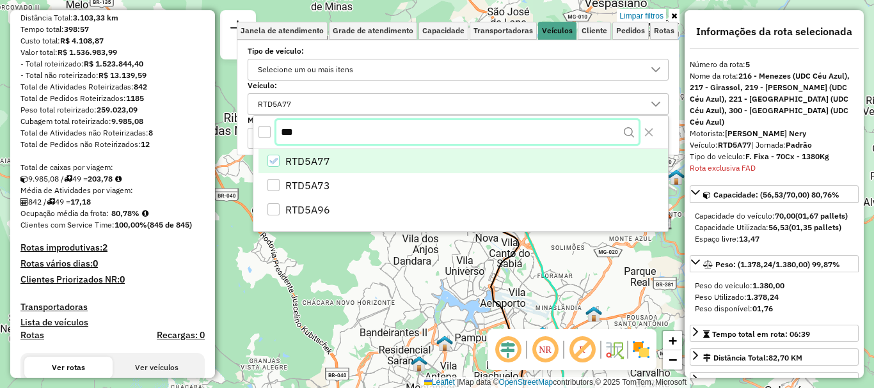
click at [388, 134] on input "***" at bounding box center [457, 132] width 362 height 24
type input "*"
type input "*****"
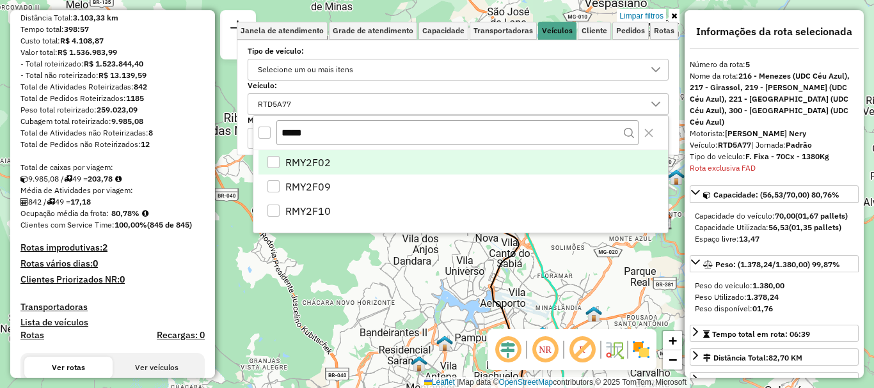
click at [378, 170] on li "RMY2F02" at bounding box center [462, 162] width 409 height 24
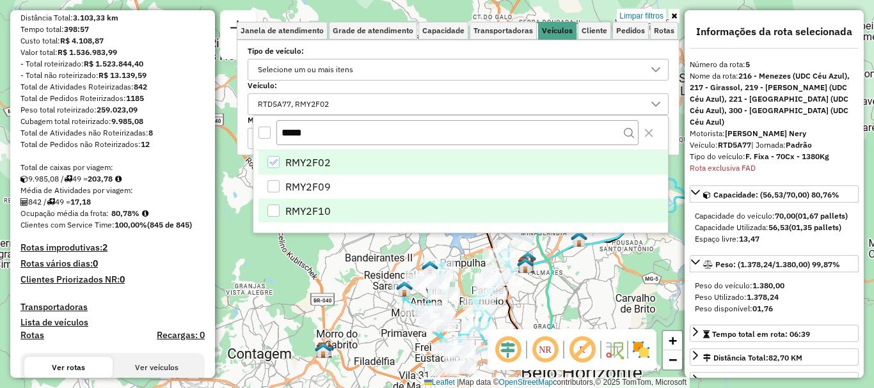
drag, startPoint x: 576, startPoint y: 296, endPoint x: 562, endPoint y: 221, distance: 76.3
click at [562, 221] on body "Aplicando filtros Pop-up bloqueado! Seu navegador bloqueou automáticamente a ab…" at bounding box center [437, 194] width 874 height 388
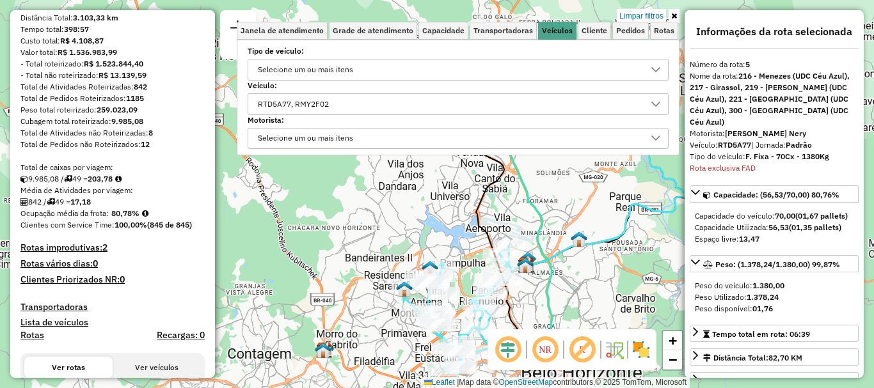
click at [675, 15] on icon at bounding box center [674, 16] width 6 height 8
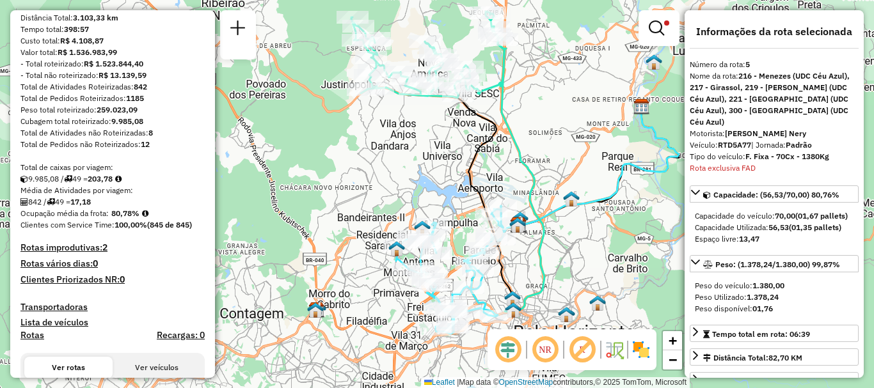
drag, startPoint x: 580, startPoint y: 203, endPoint x: 576, endPoint y: 129, distance: 73.7
click at [576, 191] on img at bounding box center [571, 199] width 17 height 17
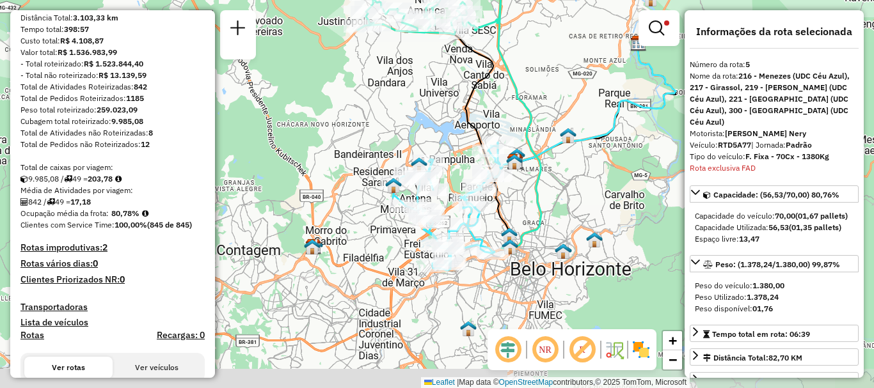
click at [580, 107] on div "Limpar filtros Janela de atendimento Grade de atendimento Capacidade Transporta…" at bounding box center [437, 194] width 874 height 388
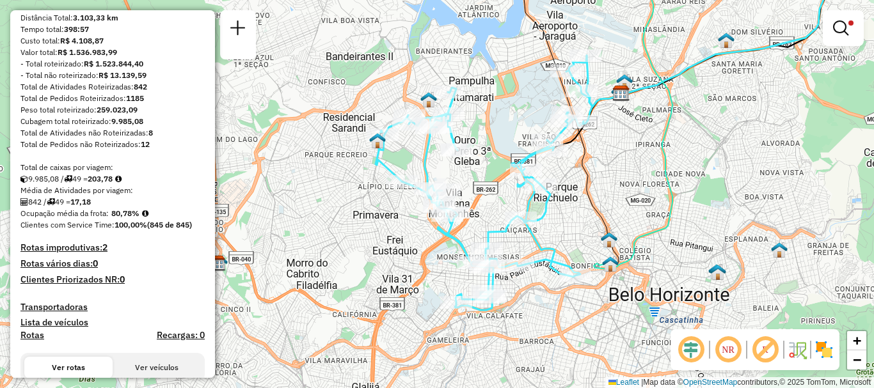
drag, startPoint x: 473, startPoint y: 216, endPoint x: 587, endPoint y: 221, distance: 113.9
click at [586, 221] on div "Limpar filtros Janela de atendimento Grade de atendimento Capacidade Transporta…" at bounding box center [437, 194] width 874 height 388
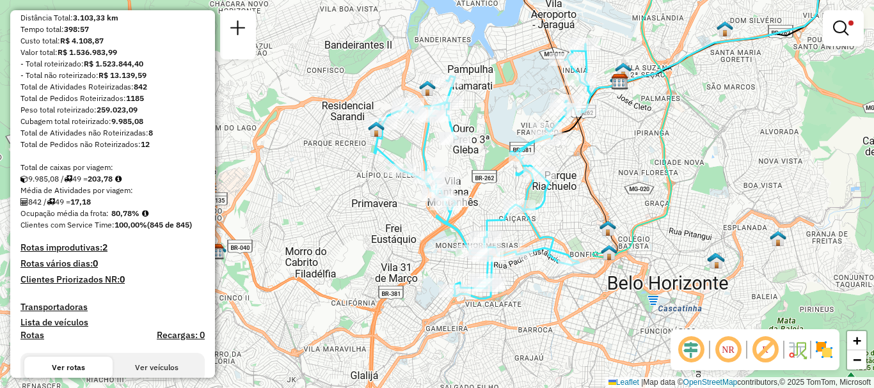
click at [581, 161] on icon at bounding box center [568, 107] width 99 height 292
click at [580, 165] on icon at bounding box center [568, 107] width 99 height 292
select select "**********"
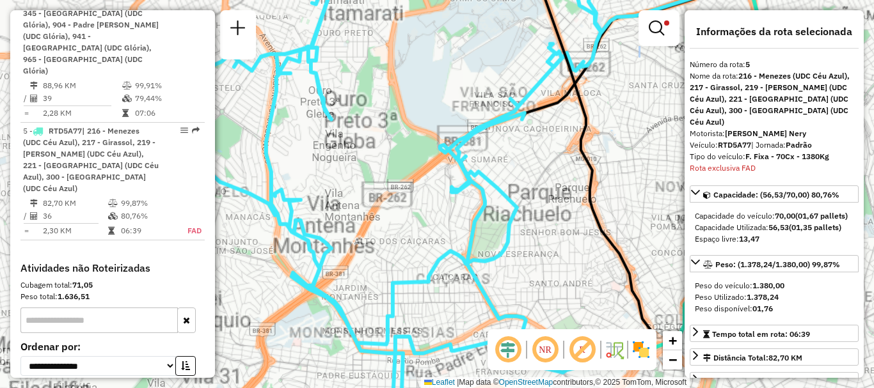
drag, startPoint x: 573, startPoint y: 189, endPoint x: 567, endPoint y: 208, distance: 20.2
click at [567, 208] on div "Limpar filtros Janela de atendimento Grade de atendimento Capacidade Transporta…" at bounding box center [437, 194] width 874 height 388
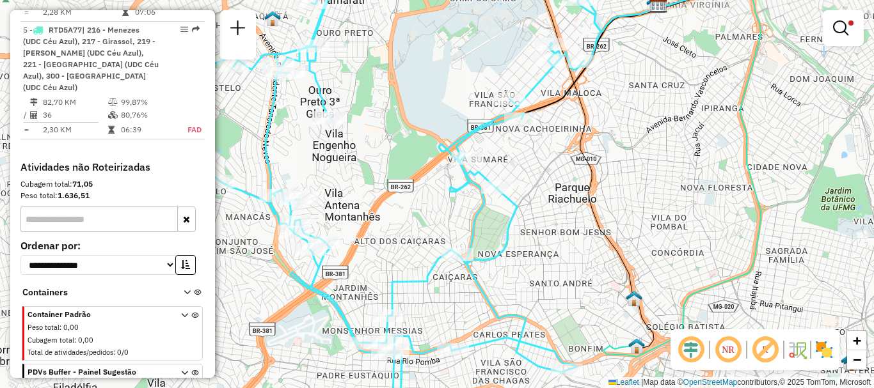
scroll to position [642, 0]
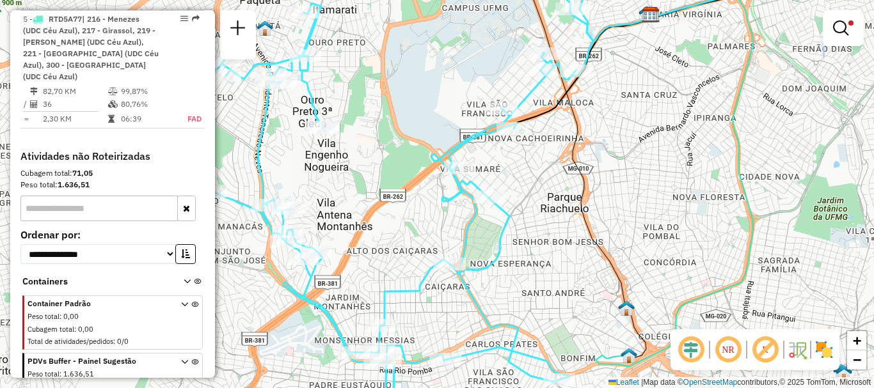
drag, startPoint x: 581, startPoint y: 132, endPoint x: 567, endPoint y: 159, distance: 30.9
click at [567, 159] on icon at bounding box center [584, 164] width 123 height 387
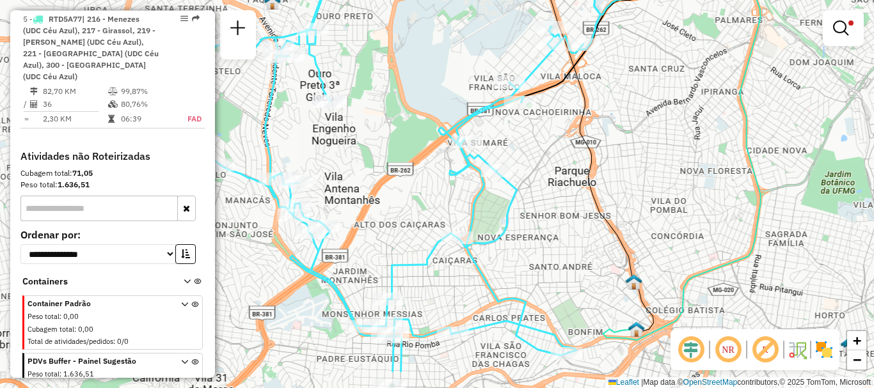
drag, startPoint x: 544, startPoint y: 224, endPoint x: 573, endPoint y: 145, distance: 84.6
click at [573, 145] on div "Limpar filtros Janela de atendimento Grade de atendimento Capacidade Transporta…" at bounding box center [437, 194] width 874 height 388
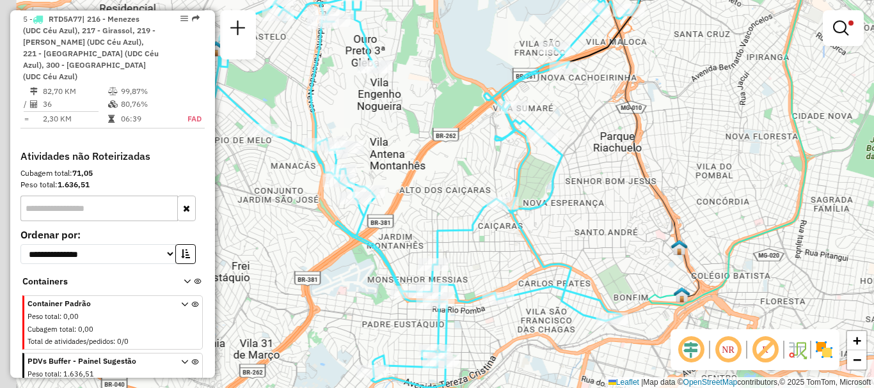
drag, startPoint x: 320, startPoint y: 239, endPoint x: 349, endPoint y: 276, distance: 47.4
click at [349, 276] on div "Limpar filtros Janela de atendimento Grade de atendimento Capacidade Transporta…" at bounding box center [437, 194] width 874 height 388
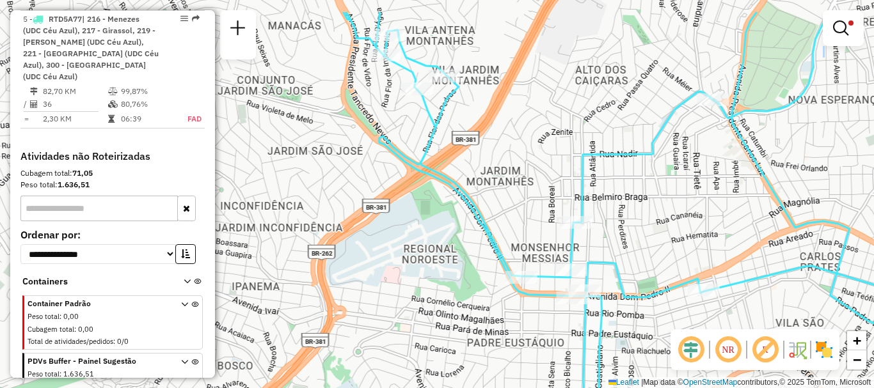
drag, startPoint x: 472, startPoint y: 166, endPoint x: 484, endPoint y: 257, distance: 91.6
click at [483, 237] on icon at bounding box center [646, 240] width 606 height 457
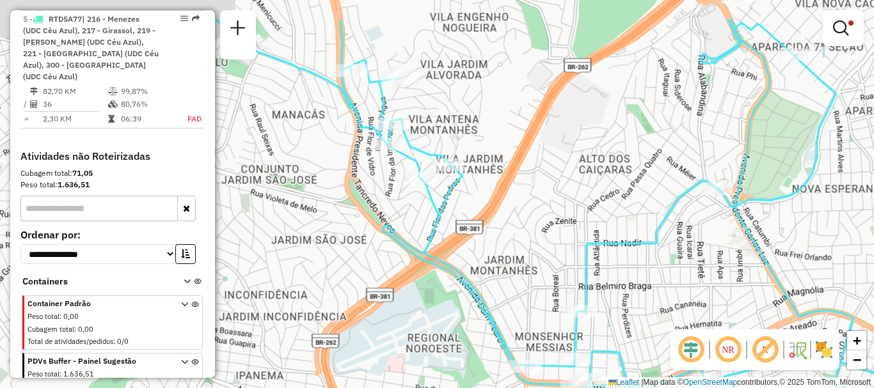
drag, startPoint x: 484, startPoint y: 257, endPoint x: 485, endPoint y: 315, distance: 57.6
click at [485, 315] on icon at bounding box center [585, 252] width 738 height 466
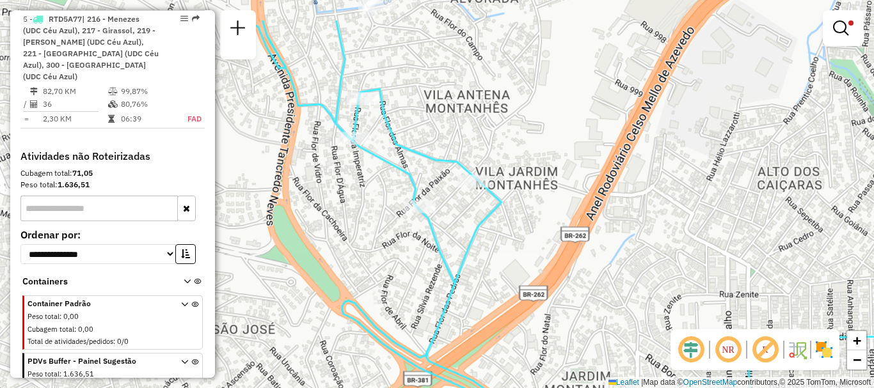
drag, startPoint x: 414, startPoint y: 171, endPoint x: 425, endPoint y: 233, distance: 63.0
click at [425, 233] on icon at bounding box center [609, 253] width 724 height 466
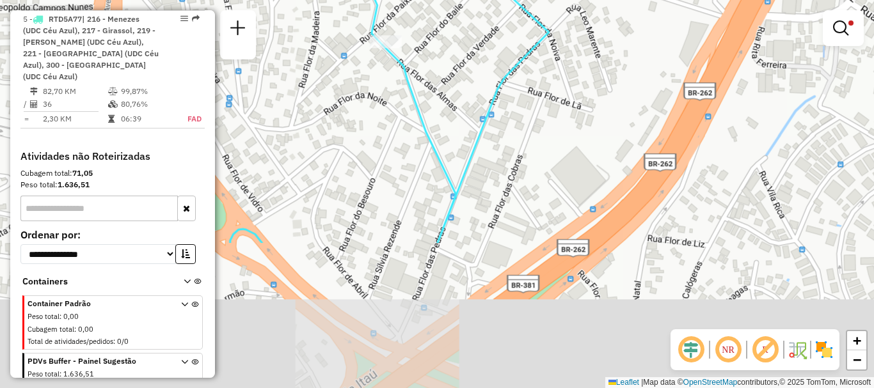
drag, startPoint x: 600, startPoint y: 330, endPoint x: 483, endPoint y: 138, distance: 225.3
click at [483, 141] on div "Limpar filtros Janela de atendimento Grade de atendimento Capacidade Transporta…" at bounding box center [437, 194] width 874 height 388
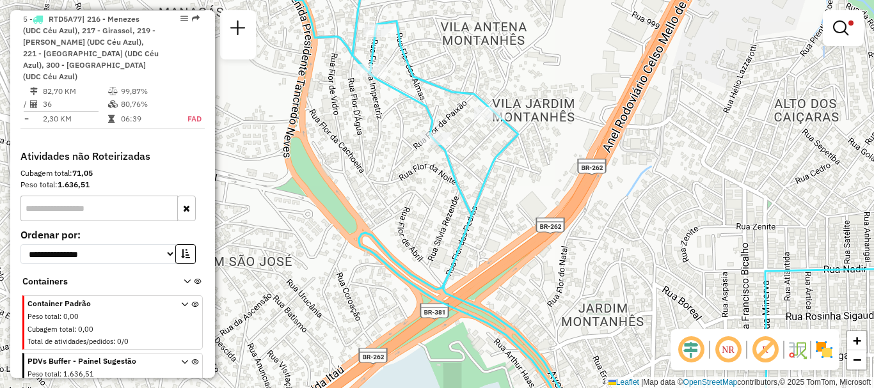
drag, startPoint x: 496, startPoint y: 304, endPoint x: 493, endPoint y: 234, distance: 70.4
click at [493, 239] on div "Limpar filtros Janela de atendimento Grade de atendimento Capacidade Transporta…" at bounding box center [437, 194] width 874 height 388
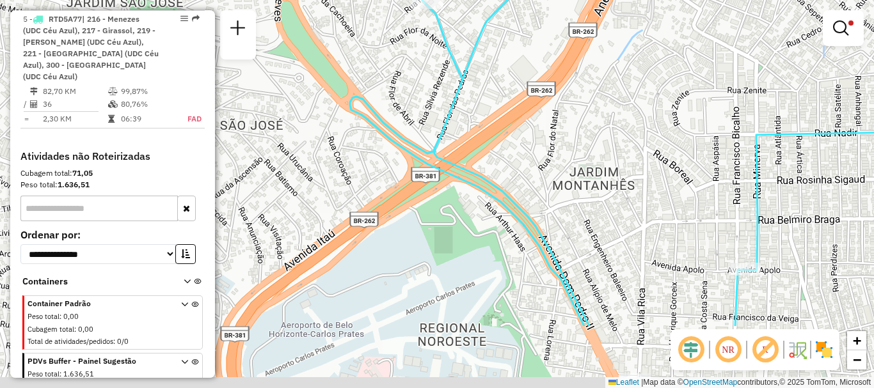
drag, startPoint x: 491, startPoint y: 194, endPoint x: 485, endPoint y: 93, distance: 101.2
click at [485, 93] on div "Limpar filtros Janela de atendimento Grade de atendimento Capacidade Transporta…" at bounding box center [437, 194] width 874 height 388
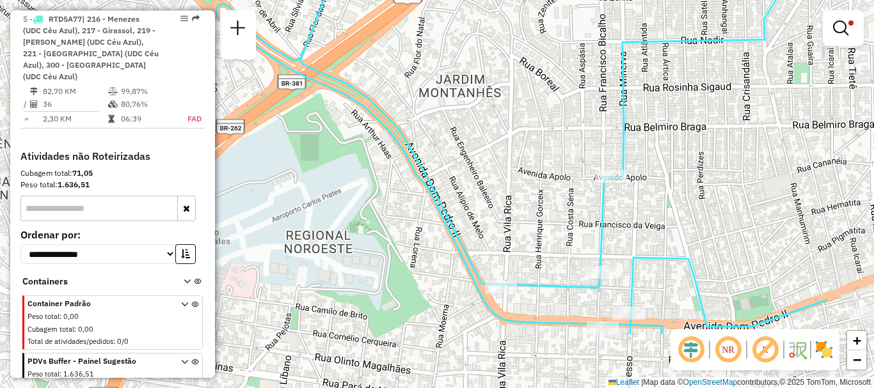
drag, startPoint x: 649, startPoint y: 267, endPoint x: 515, endPoint y: 175, distance: 162.3
click at [515, 175] on div "Limpar filtros Janela de atendimento Grade de atendimento Capacidade Transporta…" at bounding box center [437, 194] width 874 height 388
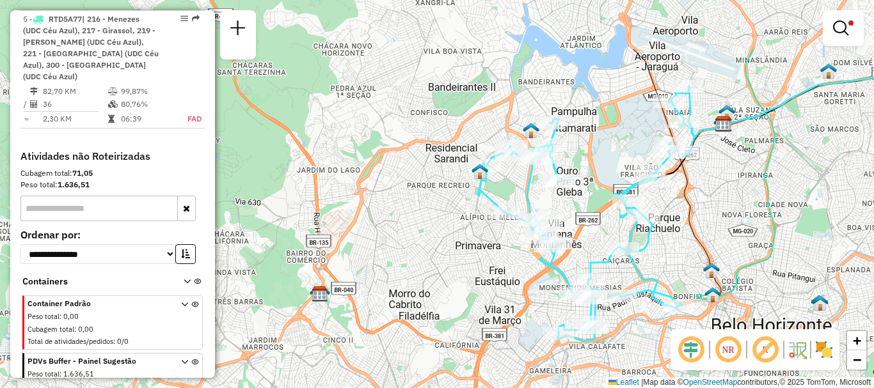
drag, startPoint x: 491, startPoint y: 198, endPoint x: 487, endPoint y: 272, distance: 74.9
click at [487, 272] on div "Limpar filtros Janela de atendimento Grade de atendimento Capacidade Transporta…" at bounding box center [437, 194] width 874 height 388
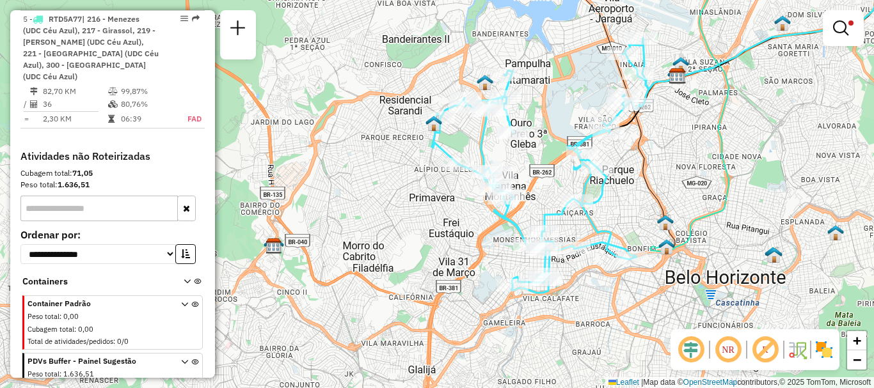
drag, startPoint x: 708, startPoint y: 201, endPoint x: 670, endPoint y: 146, distance: 66.6
click at [668, 147] on div "Limpar filtros Janela de atendimento Grade de atendimento Capacidade Transporta…" at bounding box center [437, 194] width 874 height 388
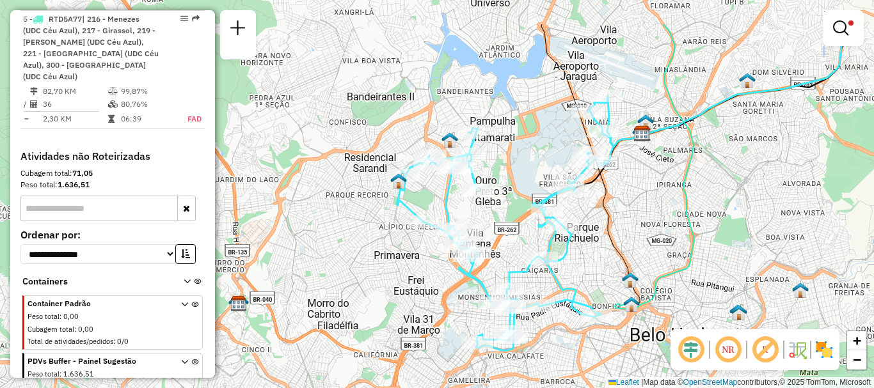
drag, startPoint x: 439, startPoint y: 238, endPoint x: 395, endPoint y: 304, distance: 79.3
click at [395, 304] on div "Limpar filtros Janela de atendimento Grade de atendimento Capacidade Transporta…" at bounding box center [437, 194] width 874 height 388
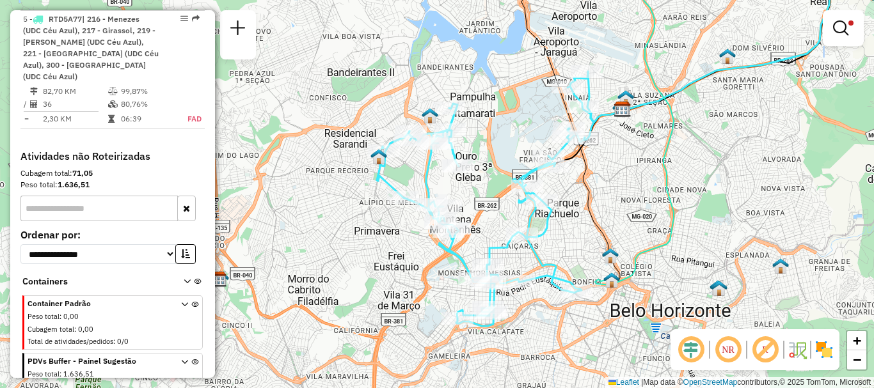
drag, startPoint x: 389, startPoint y: 292, endPoint x: 368, endPoint y: 259, distance: 39.4
click at [368, 259] on div "Limpar filtros Janela de atendimento Grade de atendimento Capacidade Transporta…" at bounding box center [437, 194] width 874 height 388
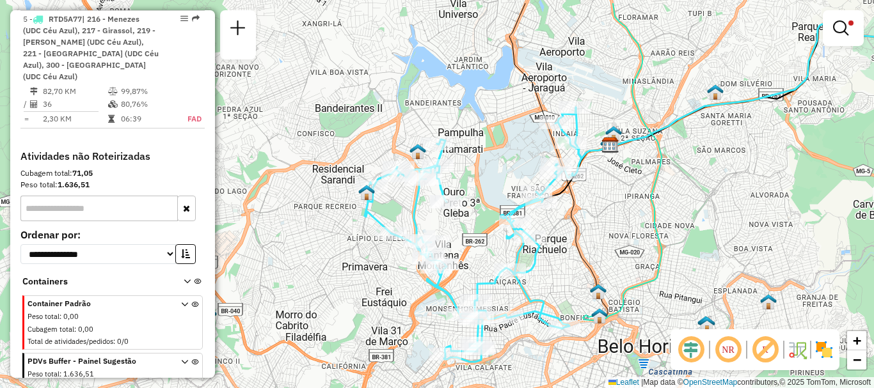
drag, startPoint x: 567, startPoint y: 197, endPoint x: 558, endPoint y: 239, distance: 43.2
click at [558, 239] on div "Limpar filtros Janela de atendimento Grade de atendimento Capacidade Transporta…" at bounding box center [437, 194] width 874 height 388
click at [298, 196] on div "Limpar filtros Janela de atendimento Grade de atendimento Capacidade Transporta…" at bounding box center [437, 194] width 874 height 388
